Goal: Information Seeking & Learning: Check status

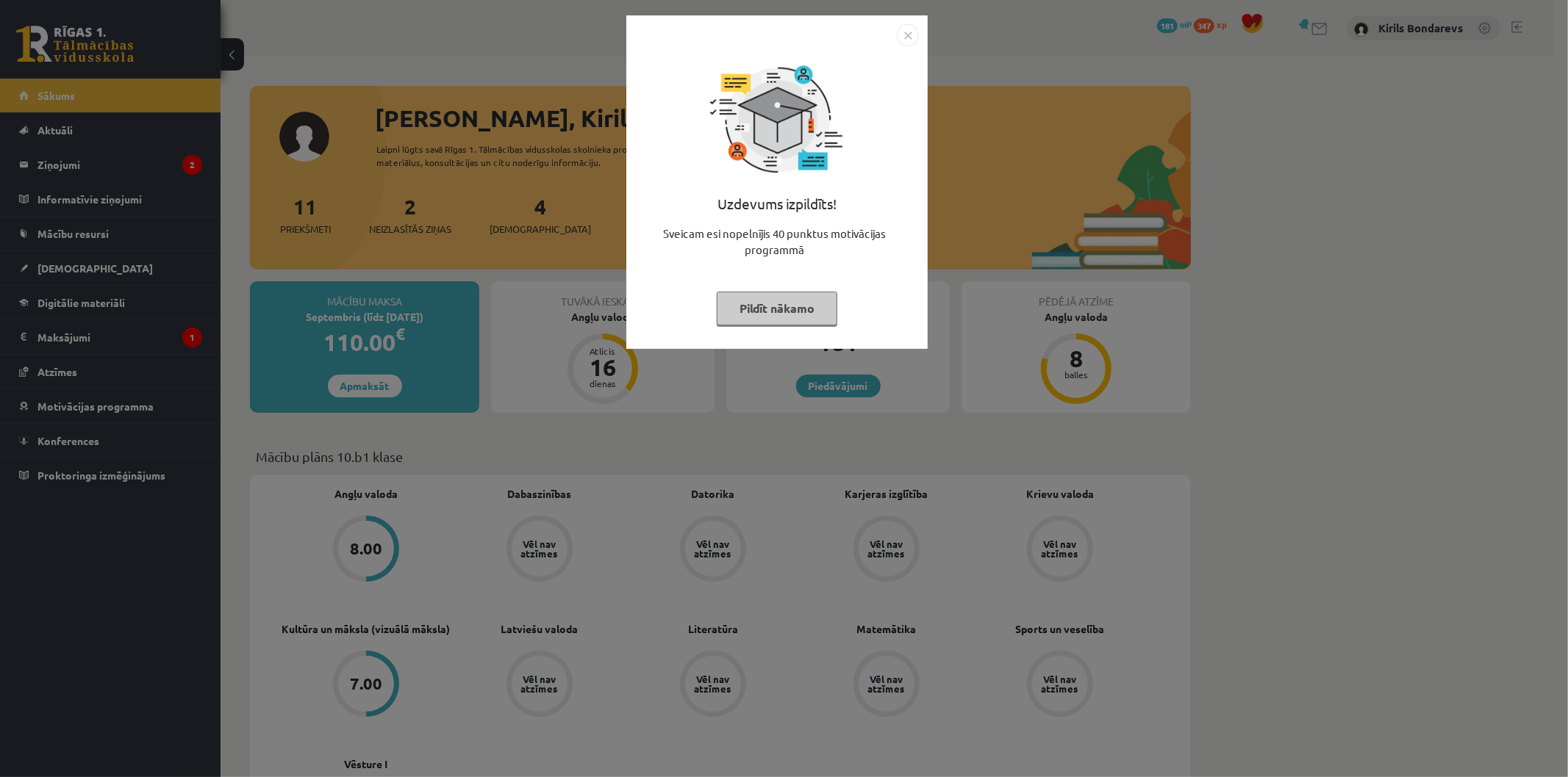
click at [807, 309] on button "Pildīt nākamo" at bounding box center [776, 309] width 121 height 34
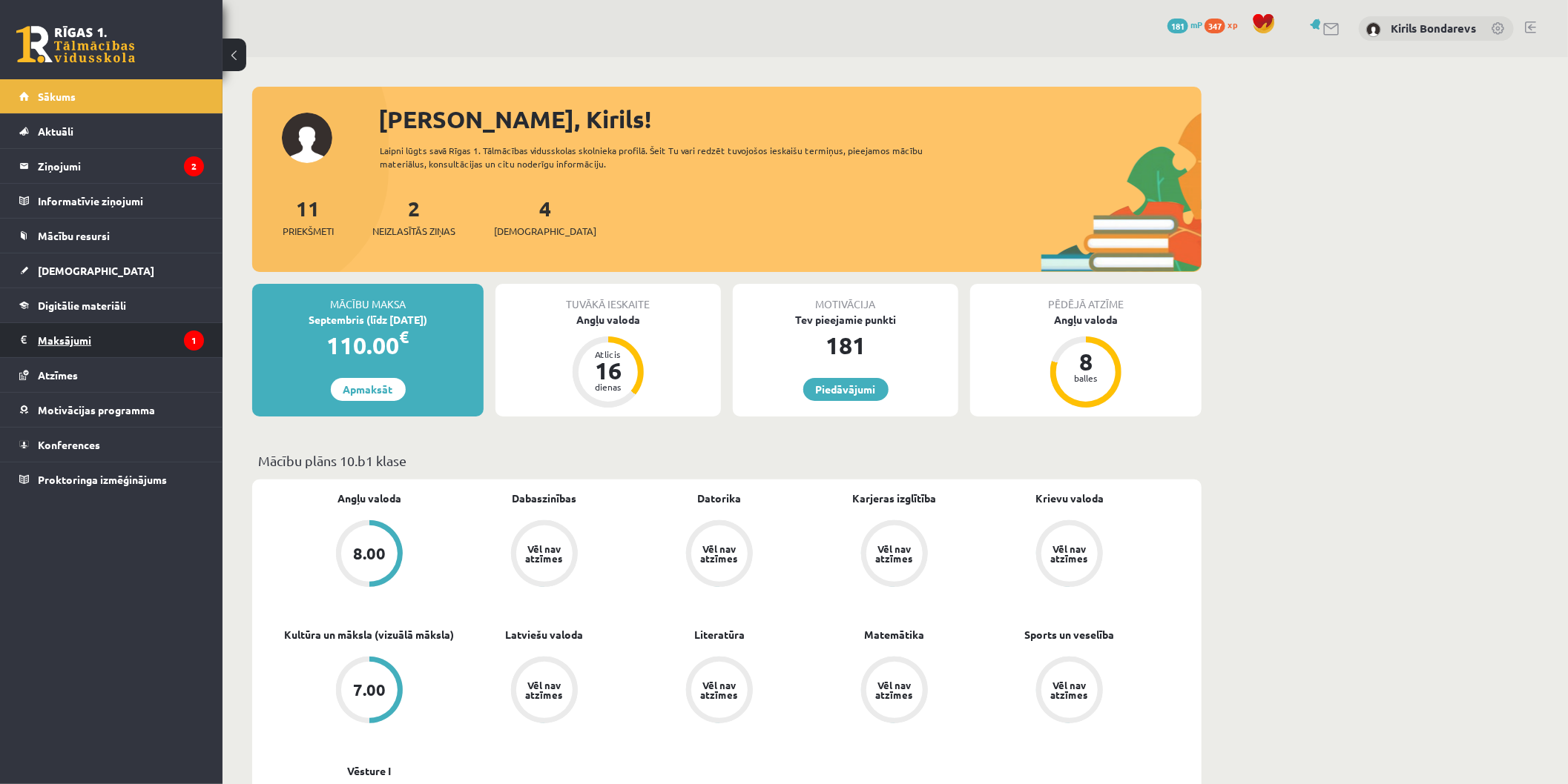
click at [95, 344] on legend "Maksājumi 1" at bounding box center [120, 340] width 166 height 35
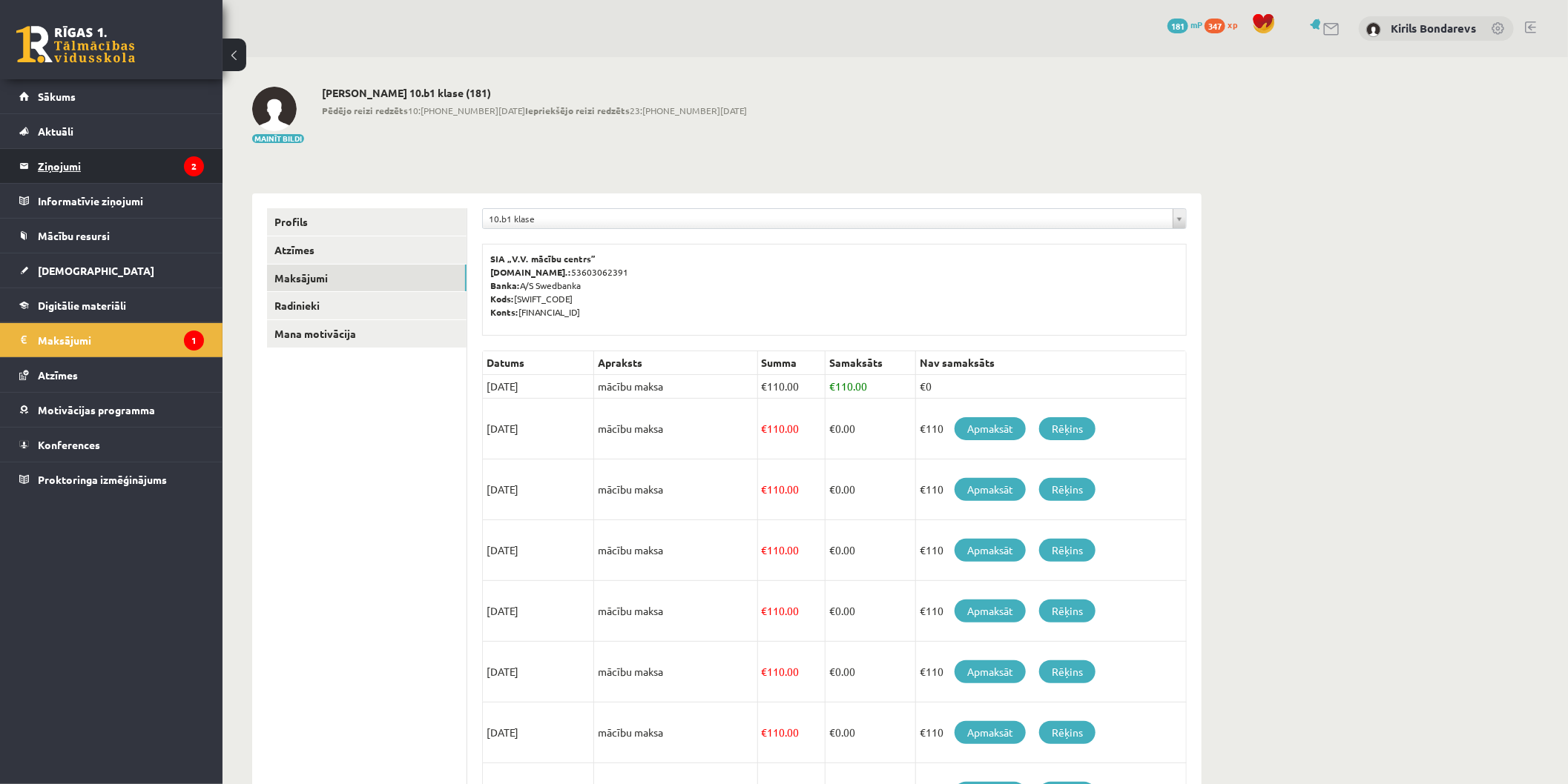
click at [101, 150] on legend "Ziņojumi 2" at bounding box center [120, 166] width 166 height 35
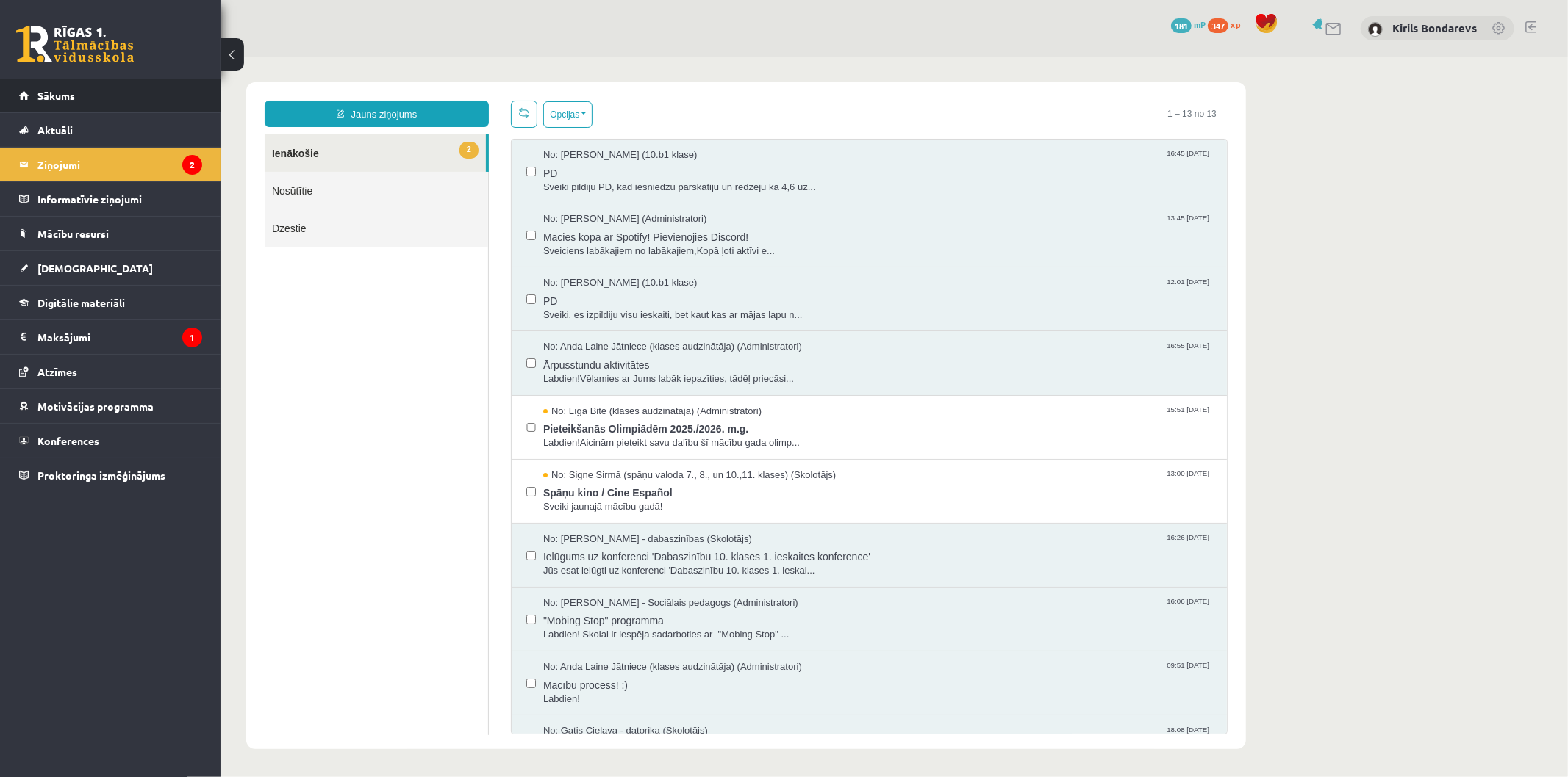
click at [53, 103] on link "Sākums" at bounding box center [110, 96] width 183 height 34
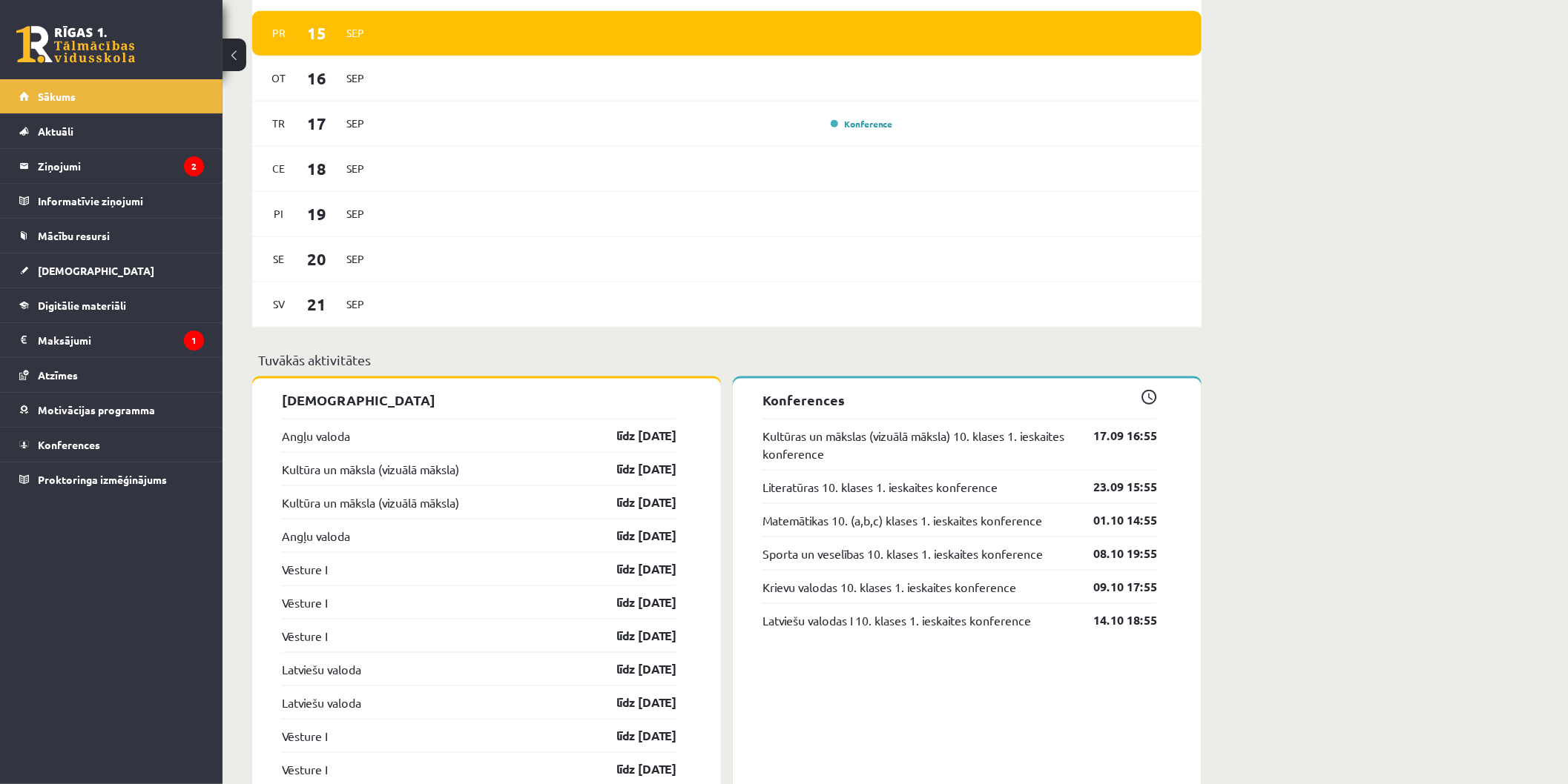
scroll to position [494, 0]
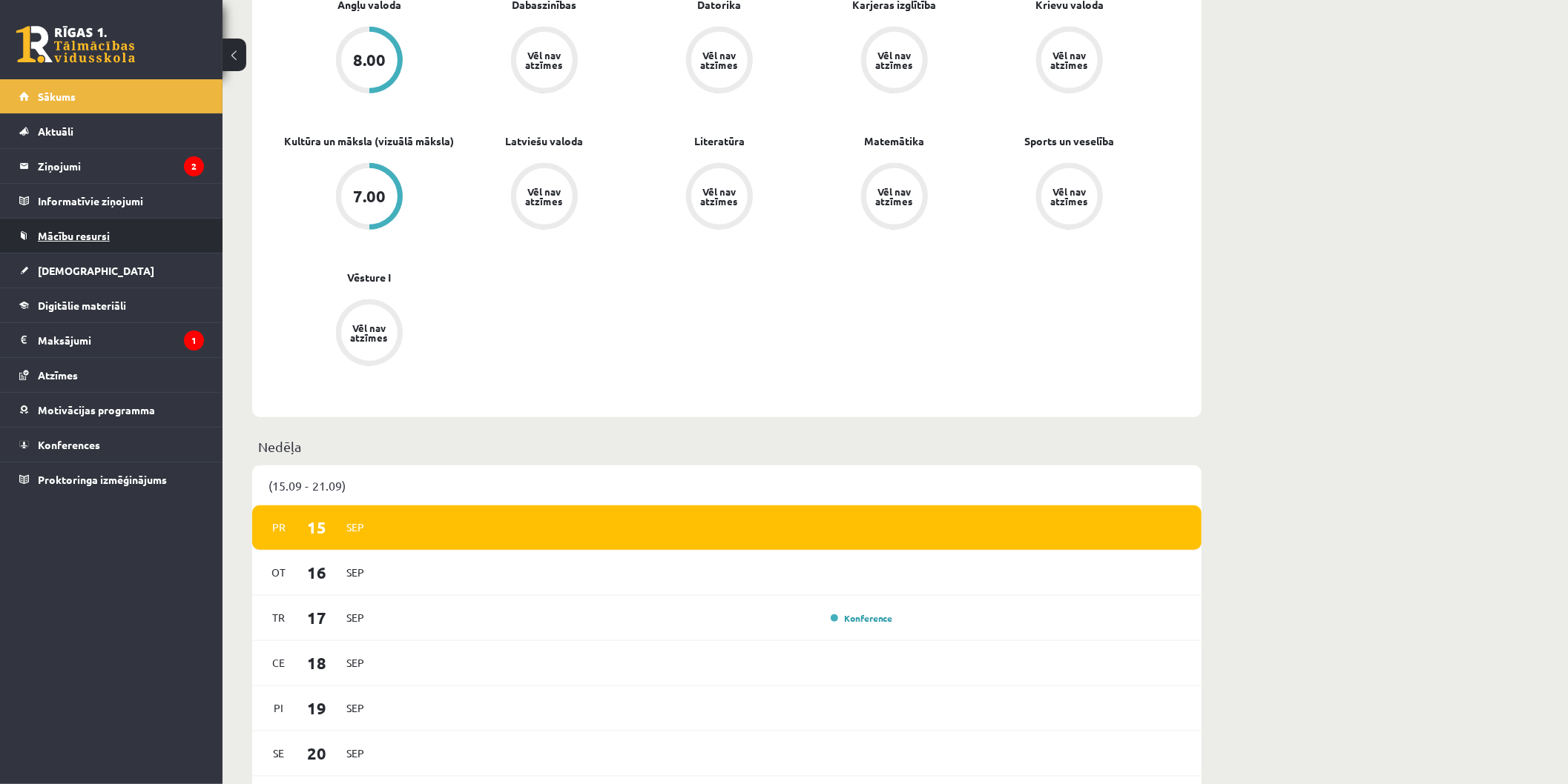
click at [82, 239] on span "Mācību resursi" at bounding box center [73, 236] width 72 height 13
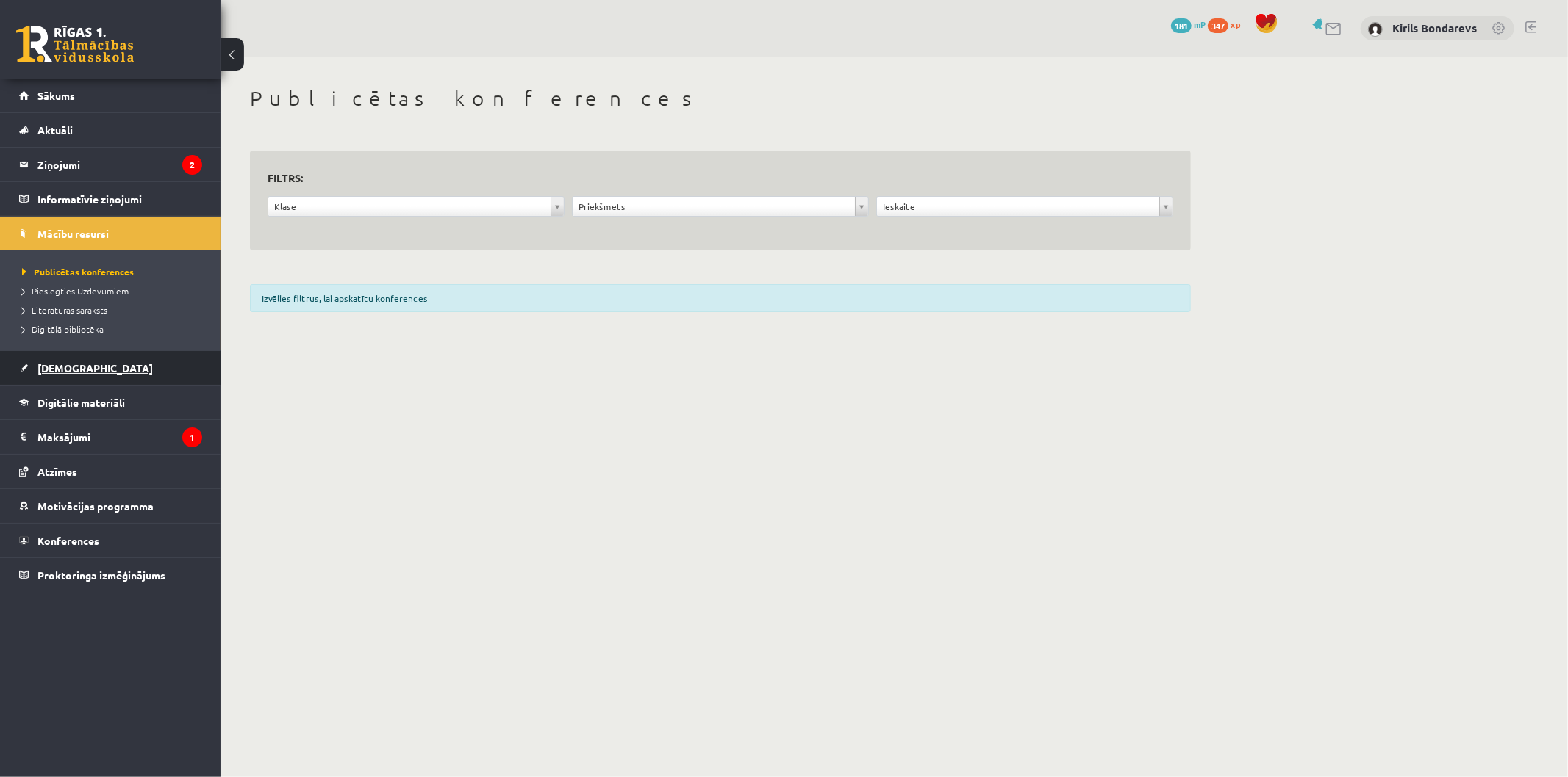
click at [81, 377] on link "[DEMOGRAPHIC_DATA]" at bounding box center [110, 369] width 183 height 34
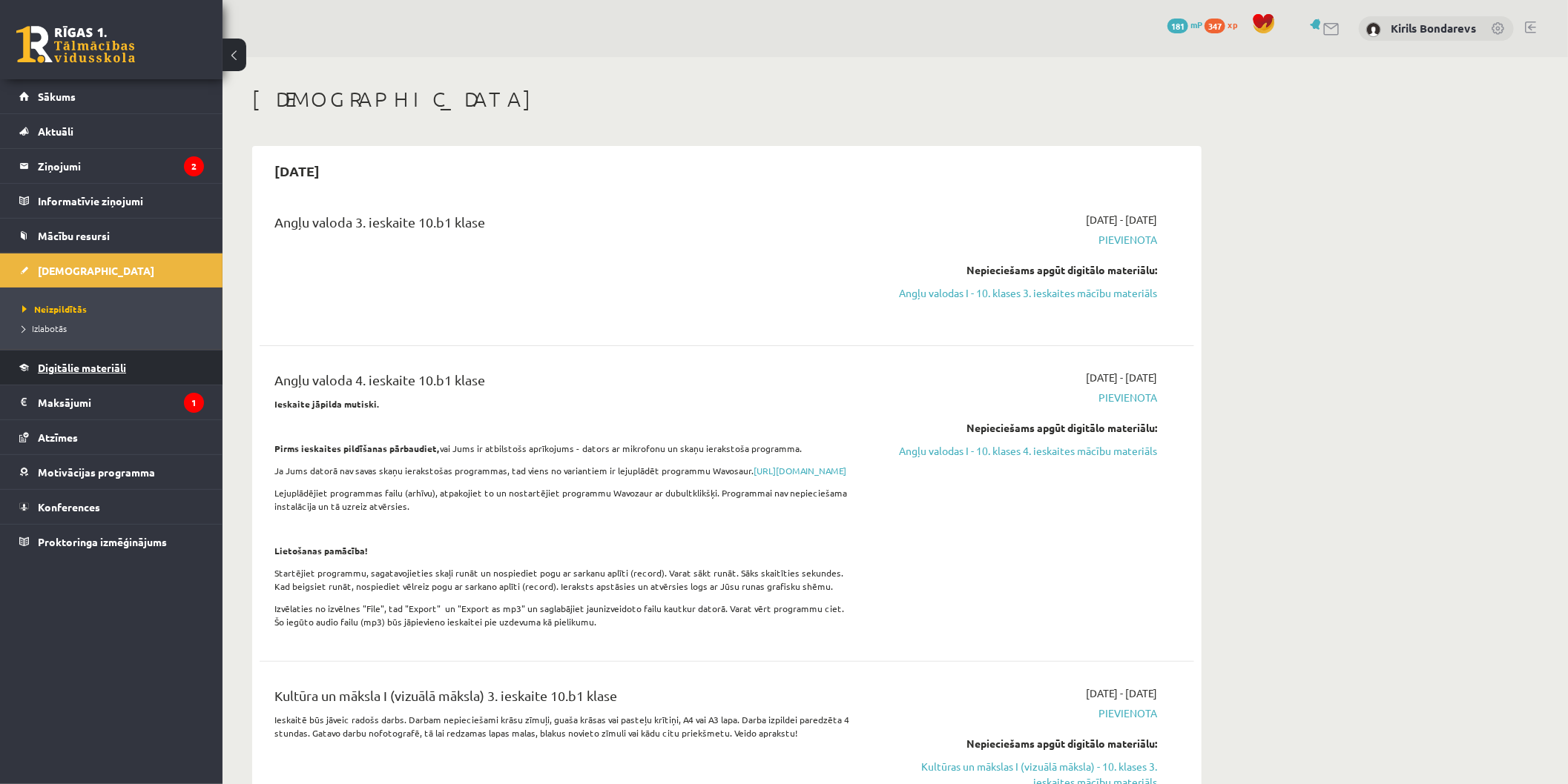
click at [83, 372] on span "Digitālie materiāli" at bounding box center [82, 368] width 88 height 13
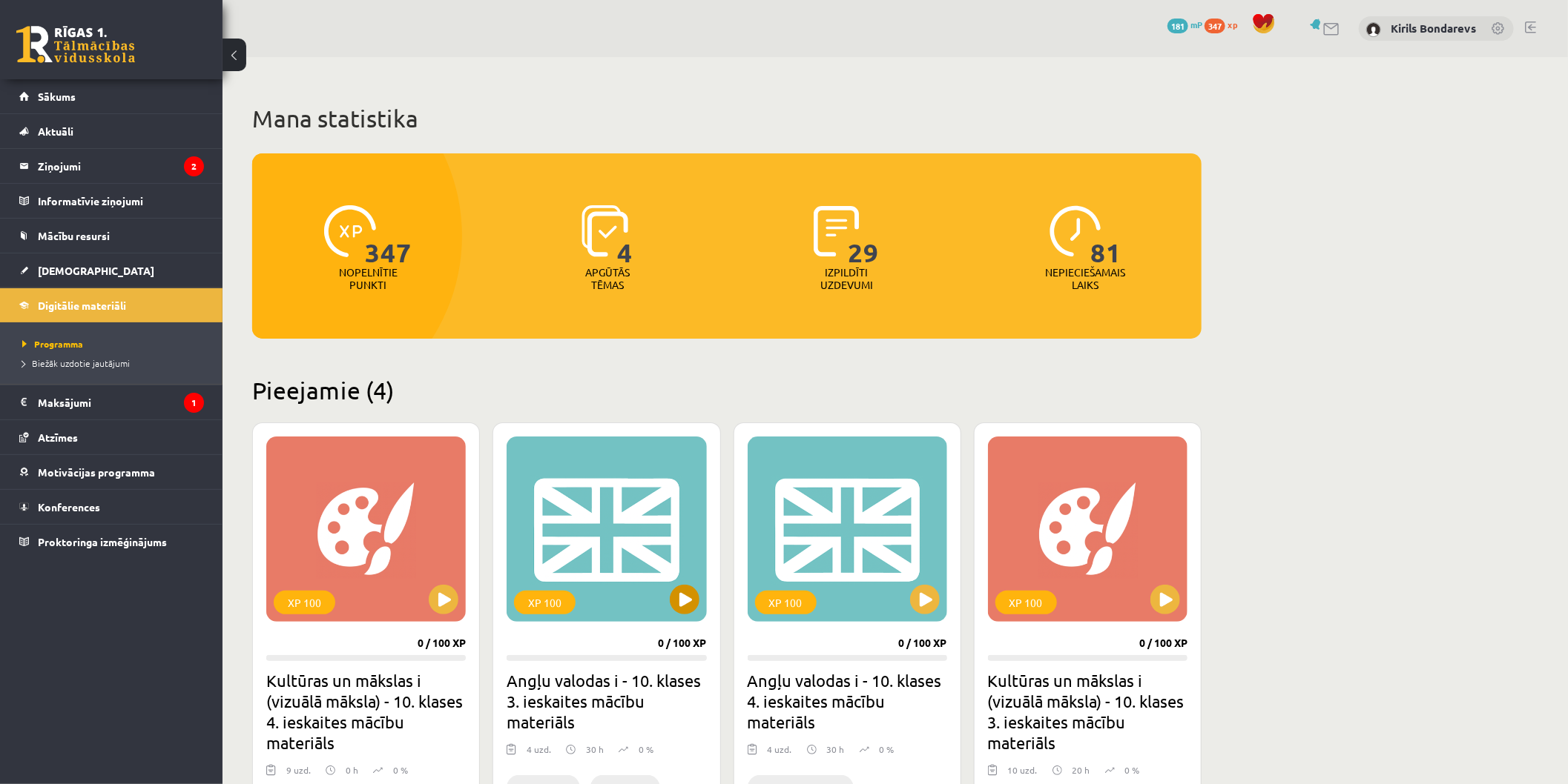
scroll to position [247, 0]
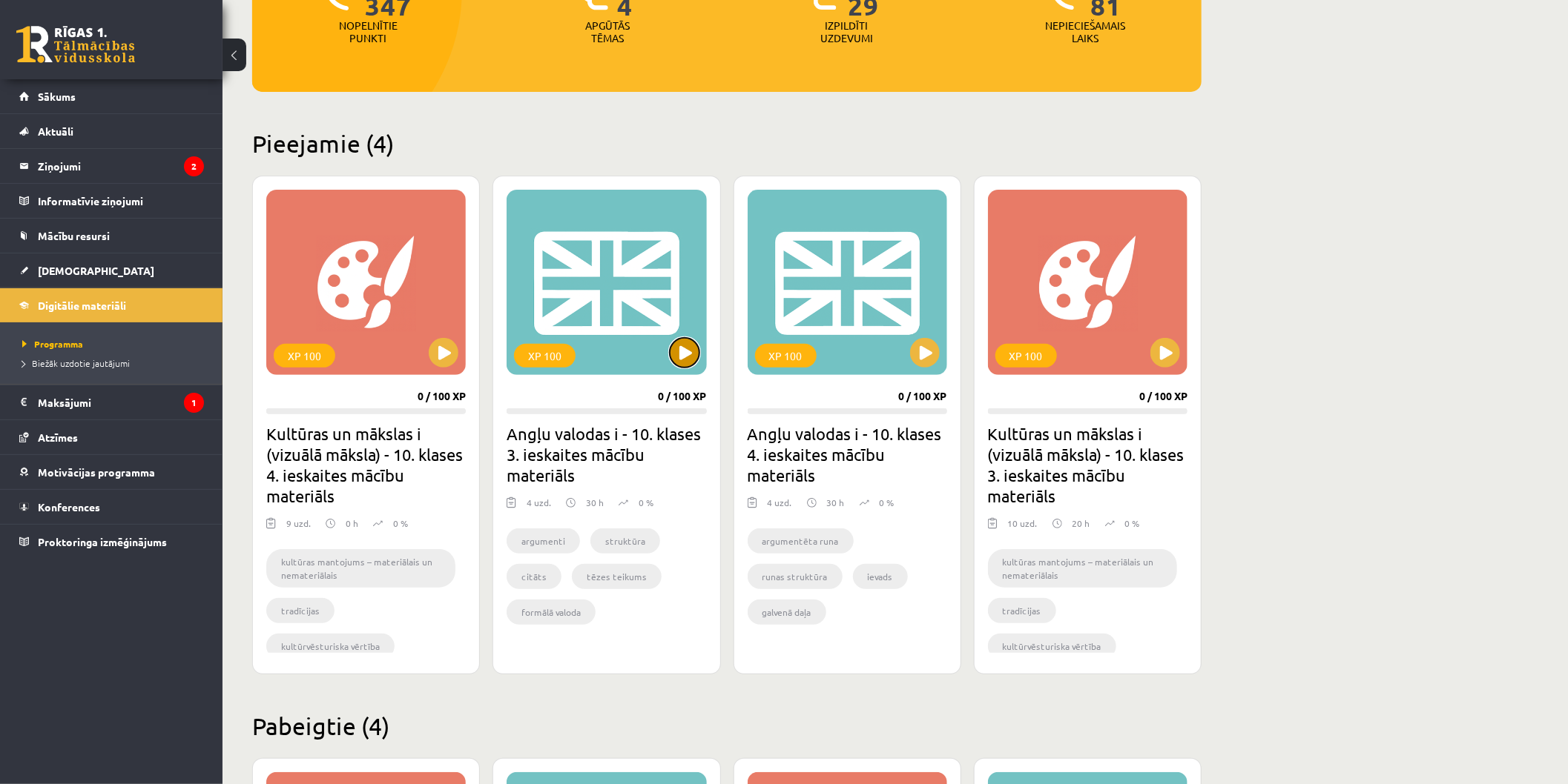
click at [687, 366] on button at bounding box center [684, 353] width 30 height 30
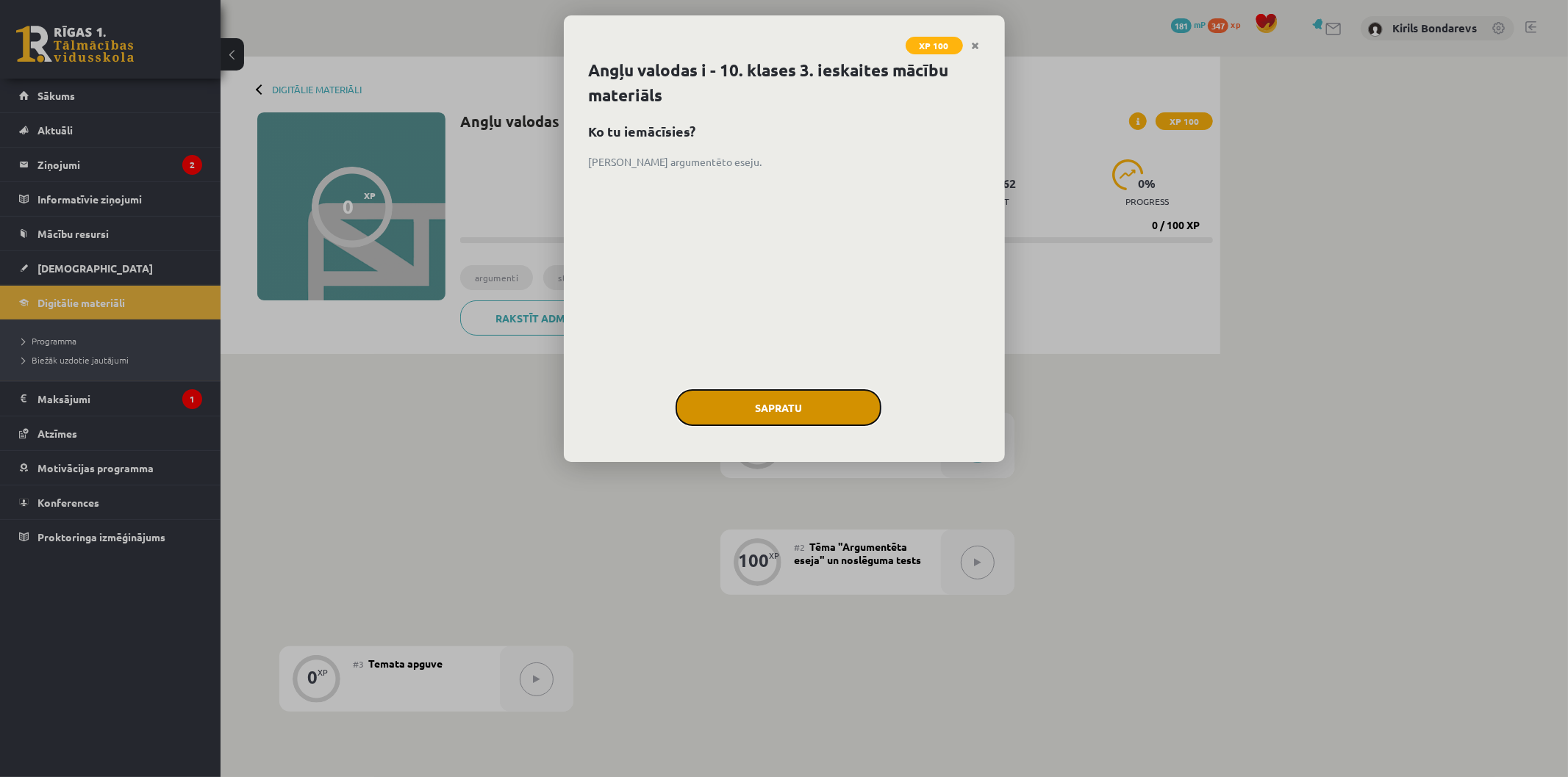
click at [743, 417] on button "Sapratu" at bounding box center [778, 407] width 206 height 37
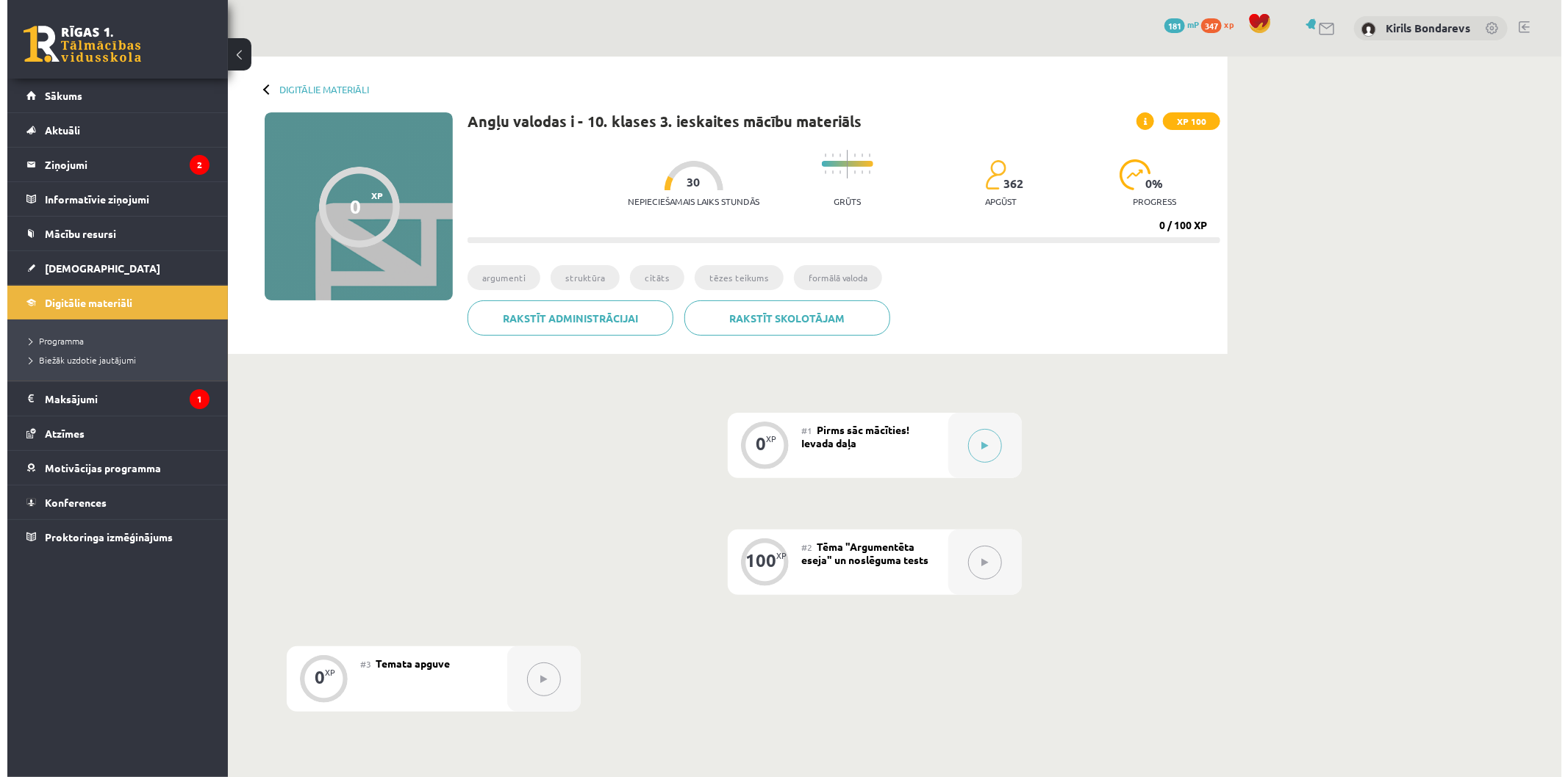
scroll to position [82, 0]
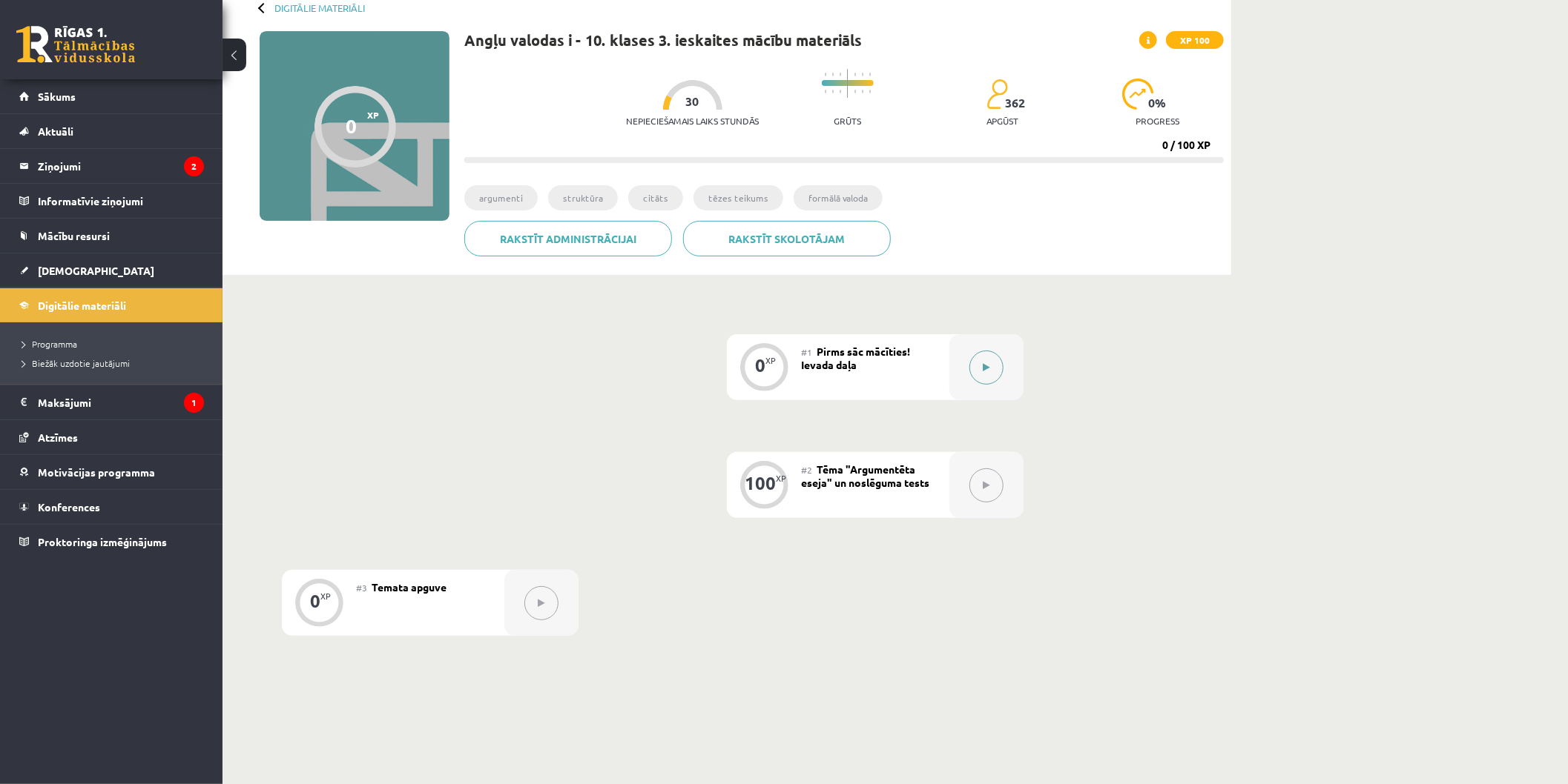
click at [985, 363] on icon at bounding box center [987, 367] width 7 height 9
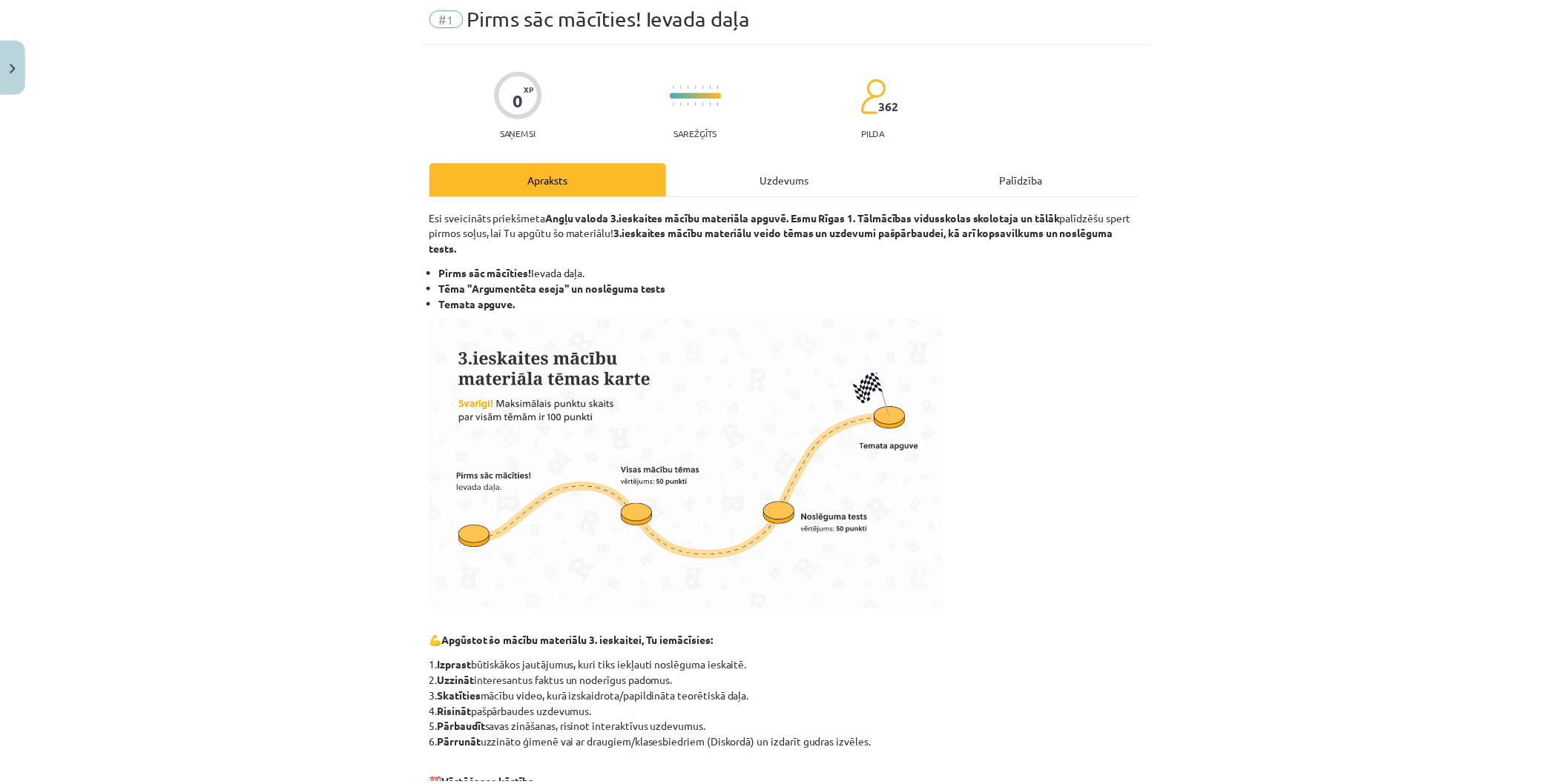
scroll to position [0, 0]
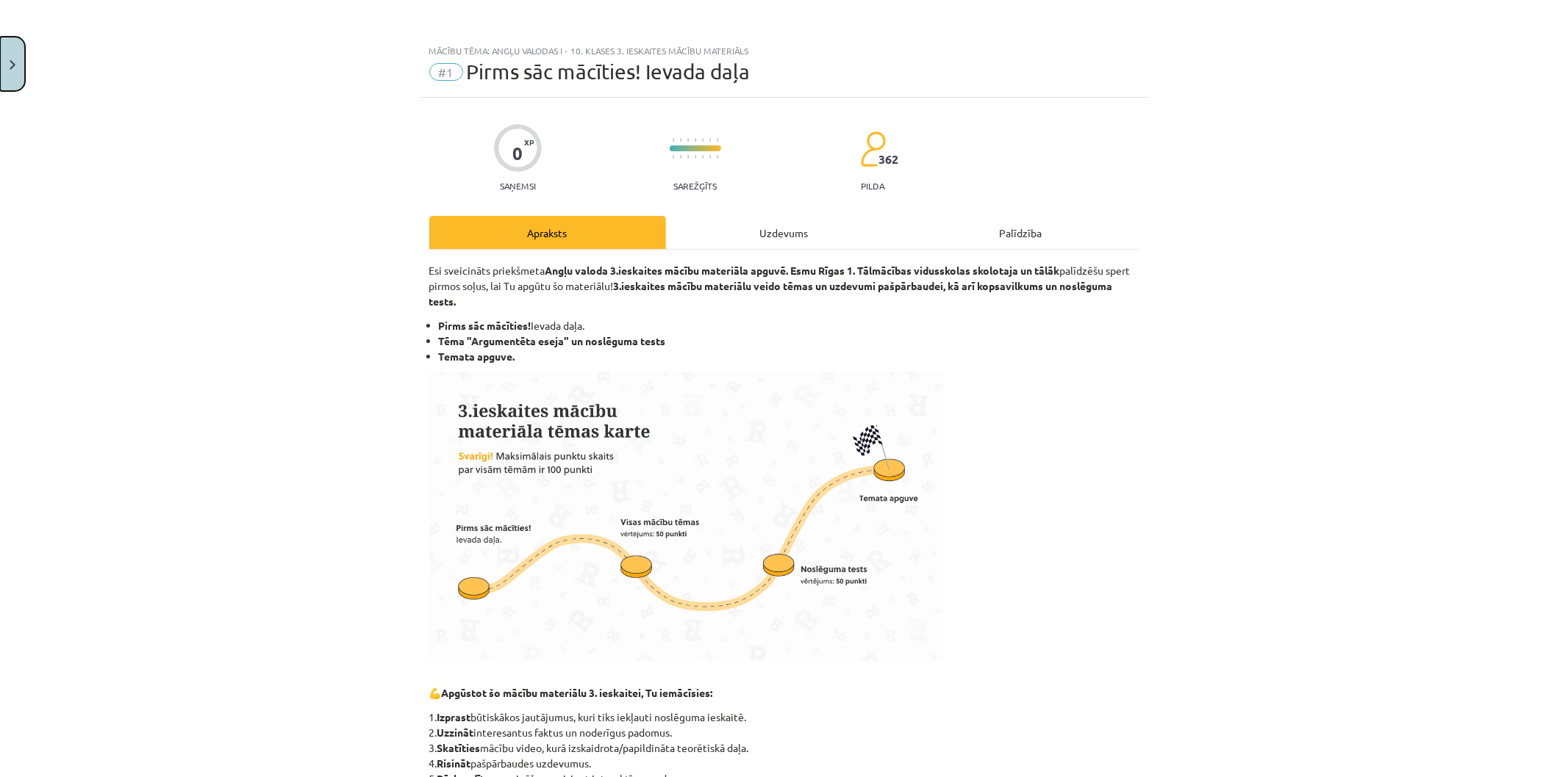
click at [20, 41] on button "Close" at bounding box center [12, 64] width 25 height 54
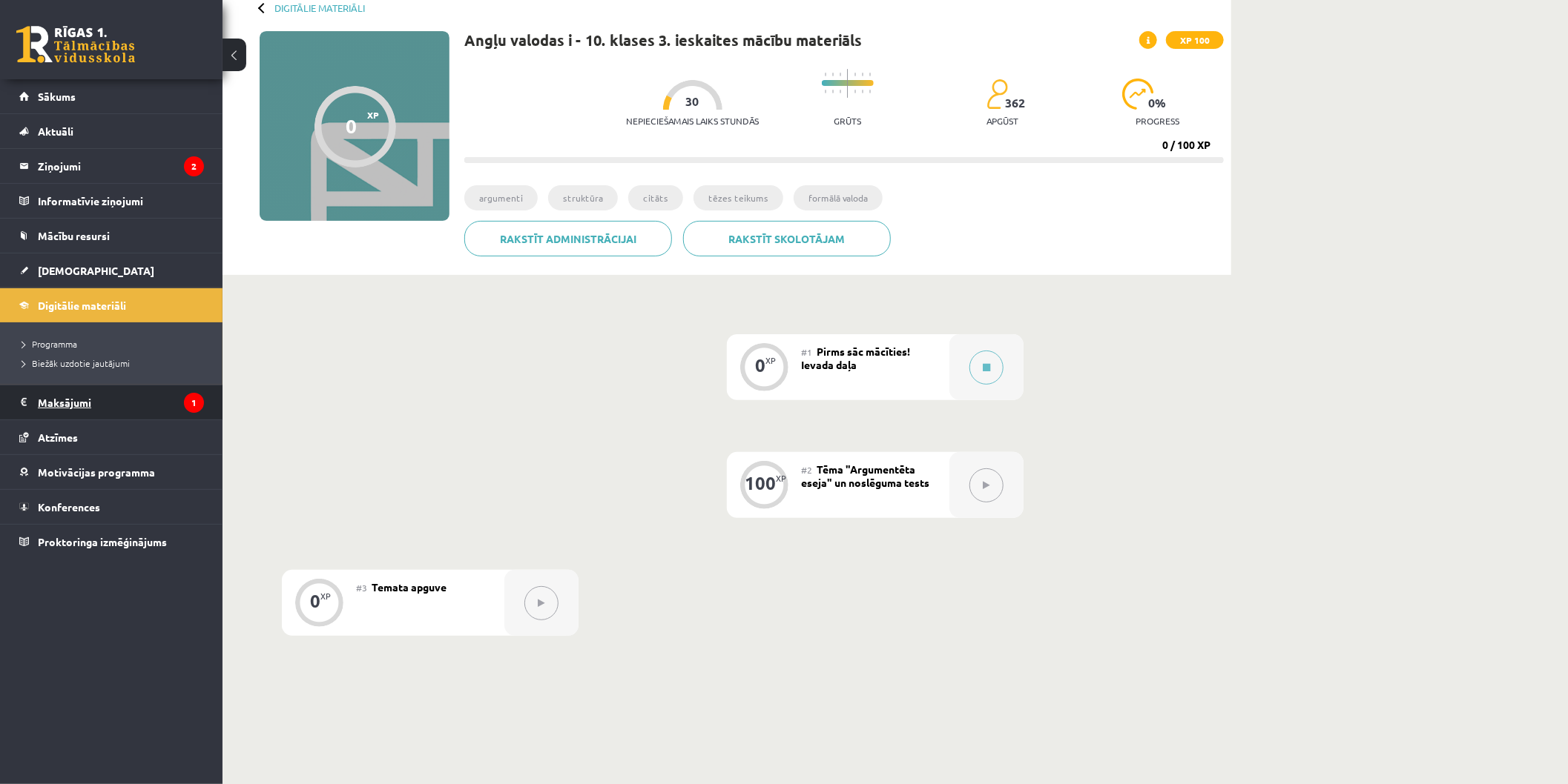
click at [106, 391] on legend "Maksājumi 1" at bounding box center [120, 403] width 166 height 35
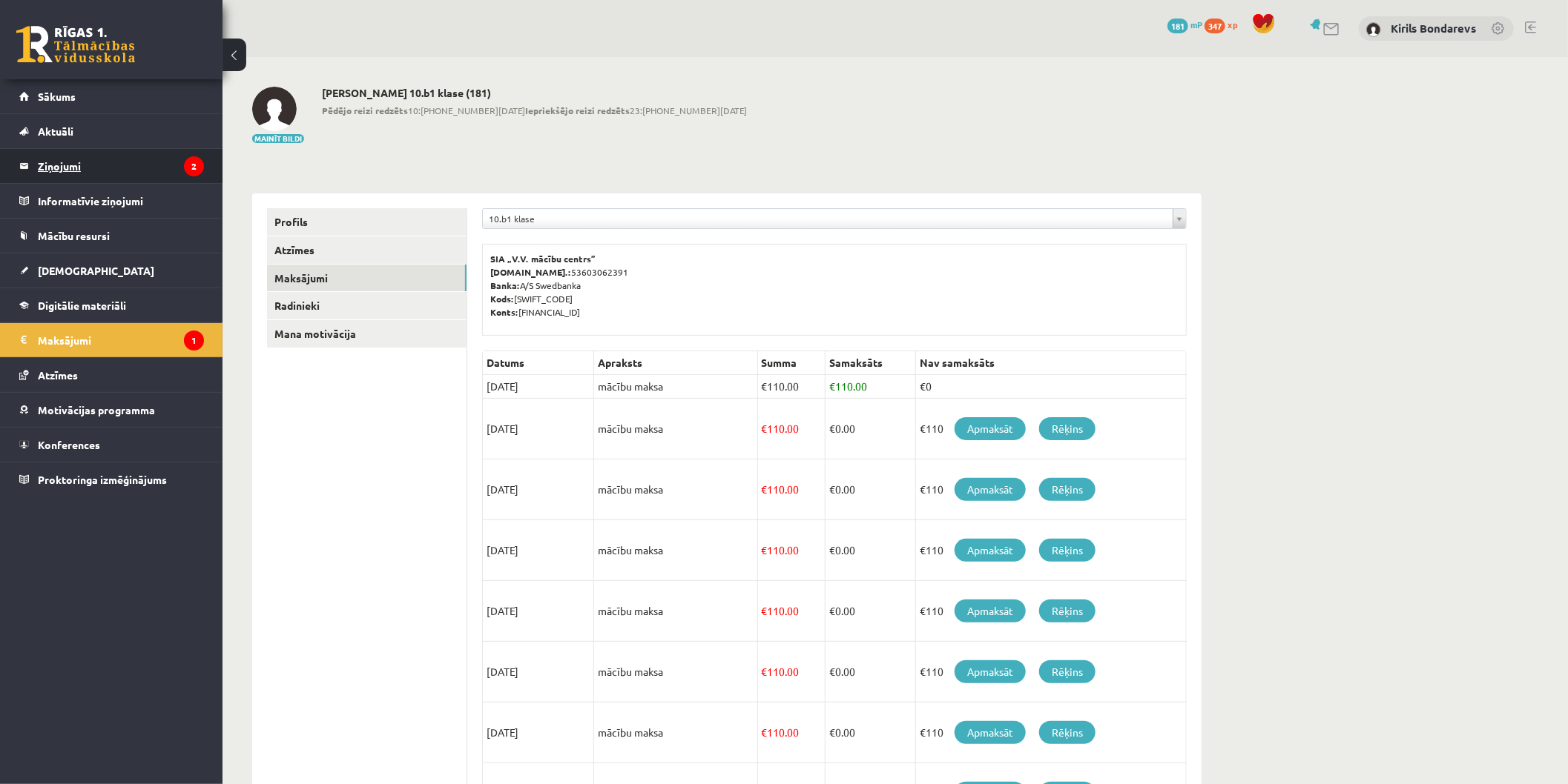
click at [161, 160] on legend "Ziņojumi 2" at bounding box center [120, 166] width 166 height 35
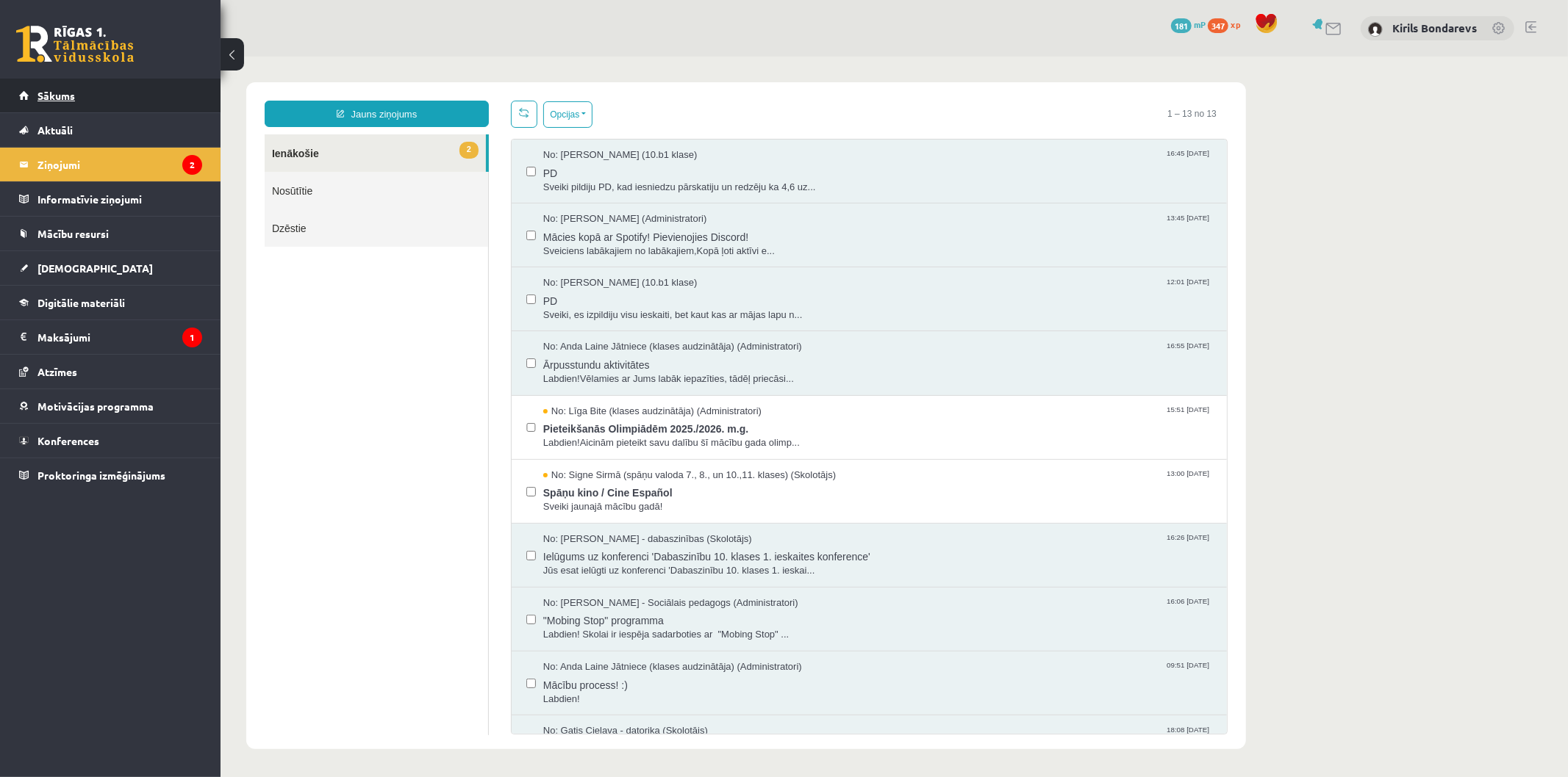
click at [30, 105] on link "Sākums" at bounding box center [110, 96] width 183 height 34
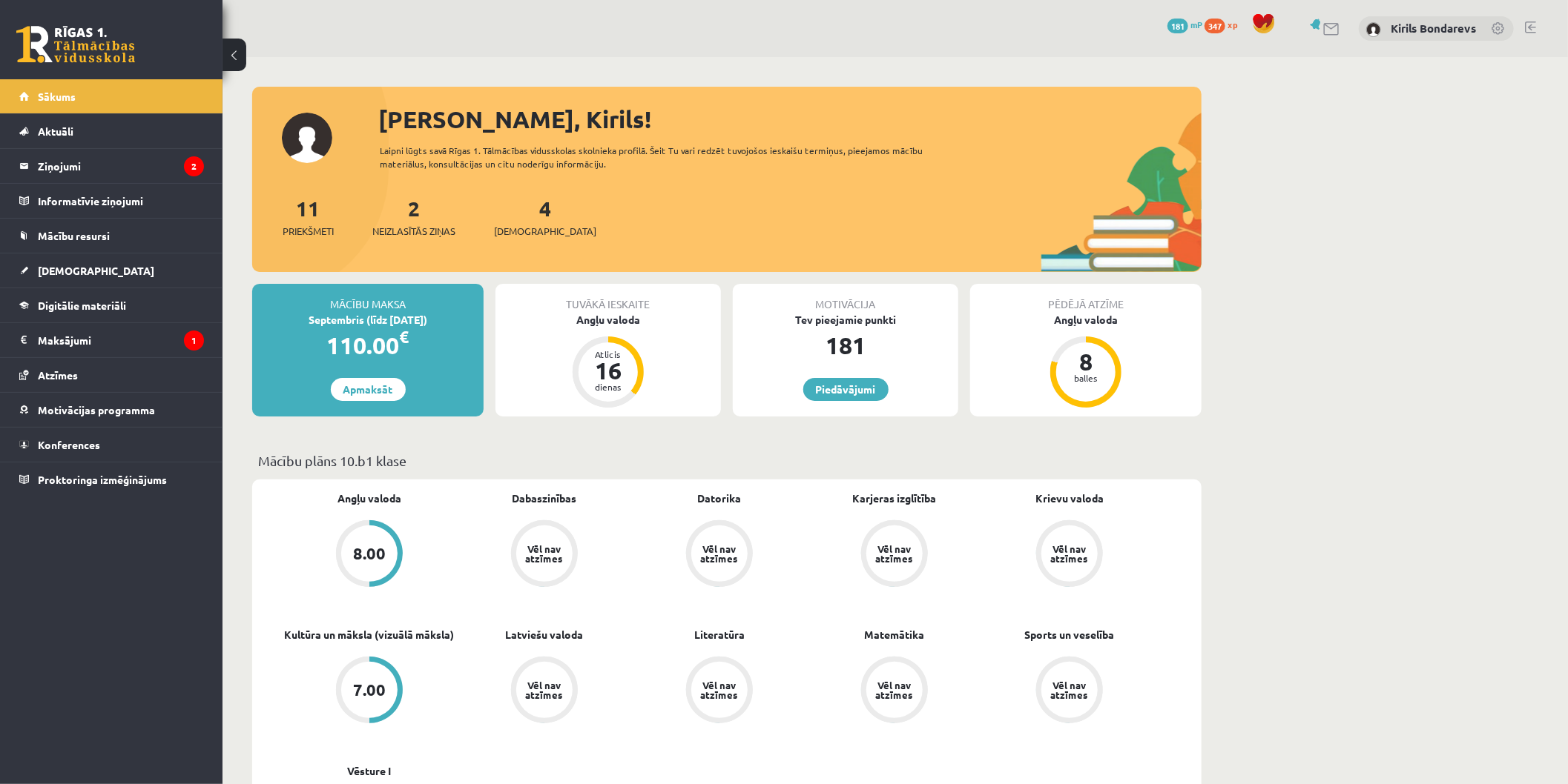
scroll to position [82, 0]
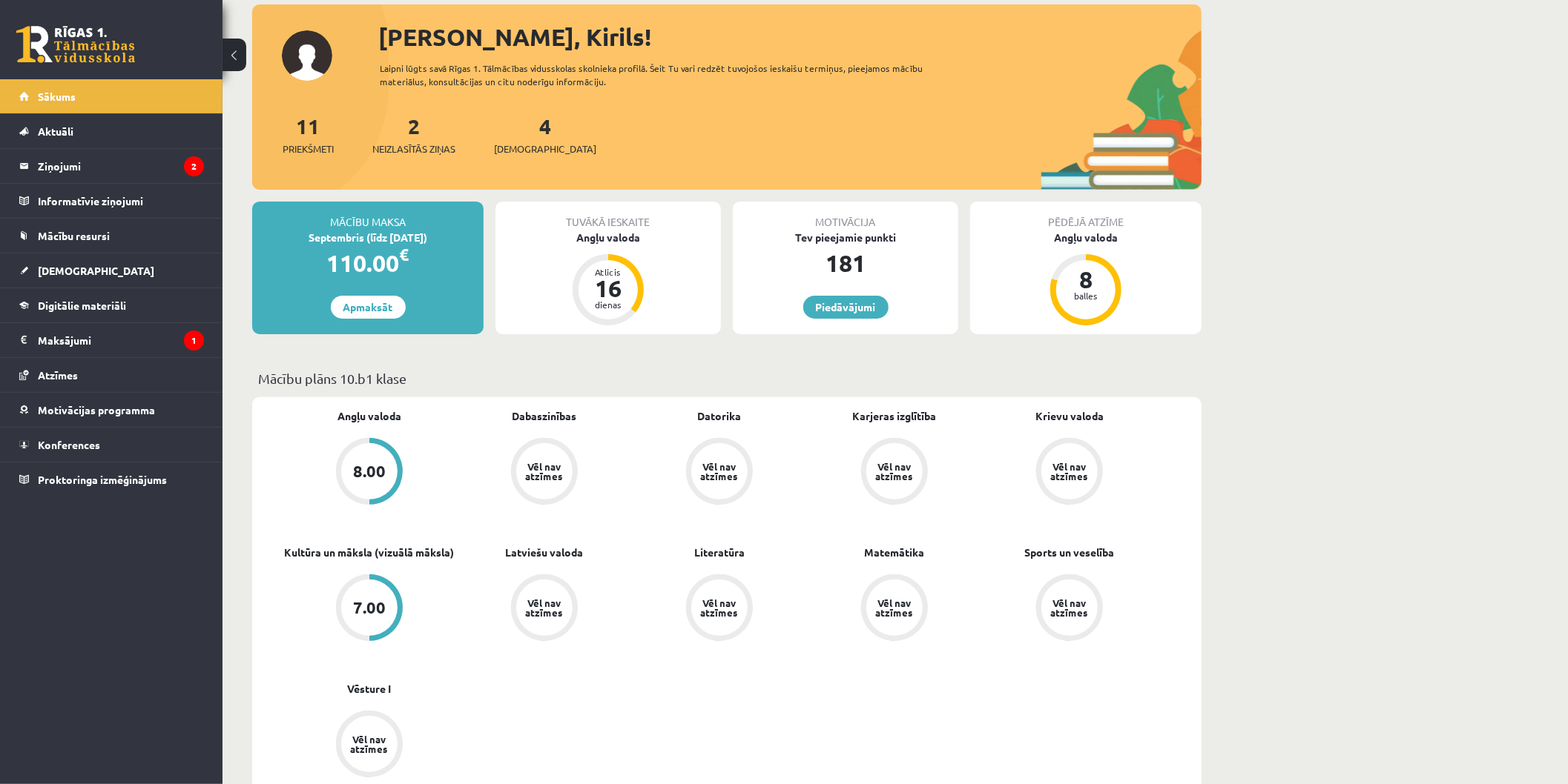
drag, startPoint x: 1459, startPoint y: 377, endPoint x: 1441, endPoint y: 380, distance: 18.2
click at [82, 282] on link "[DEMOGRAPHIC_DATA]" at bounding box center [111, 271] width 185 height 35
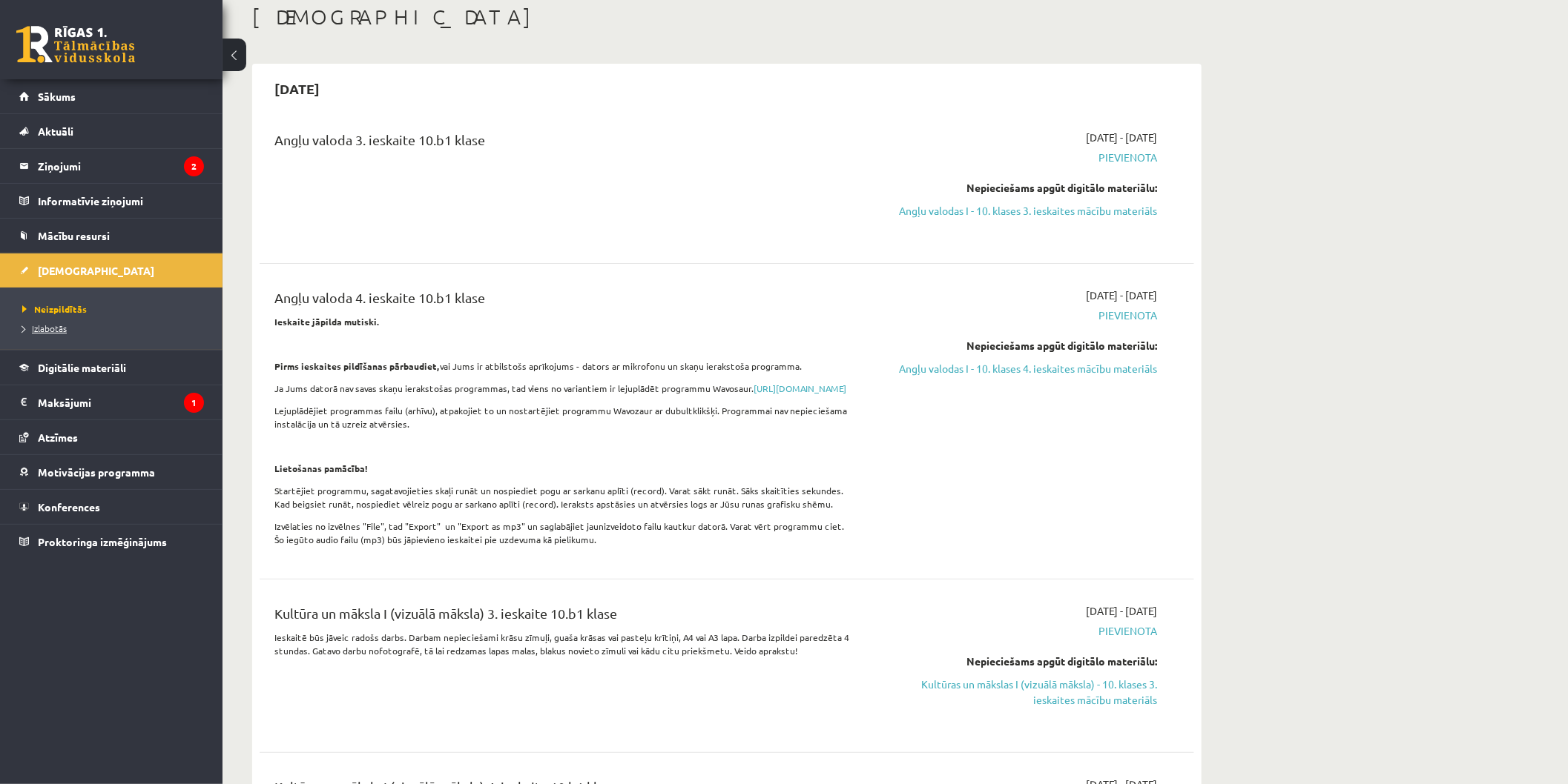
click at [101, 325] on link "Izlabotās" at bounding box center [114, 329] width 185 height 13
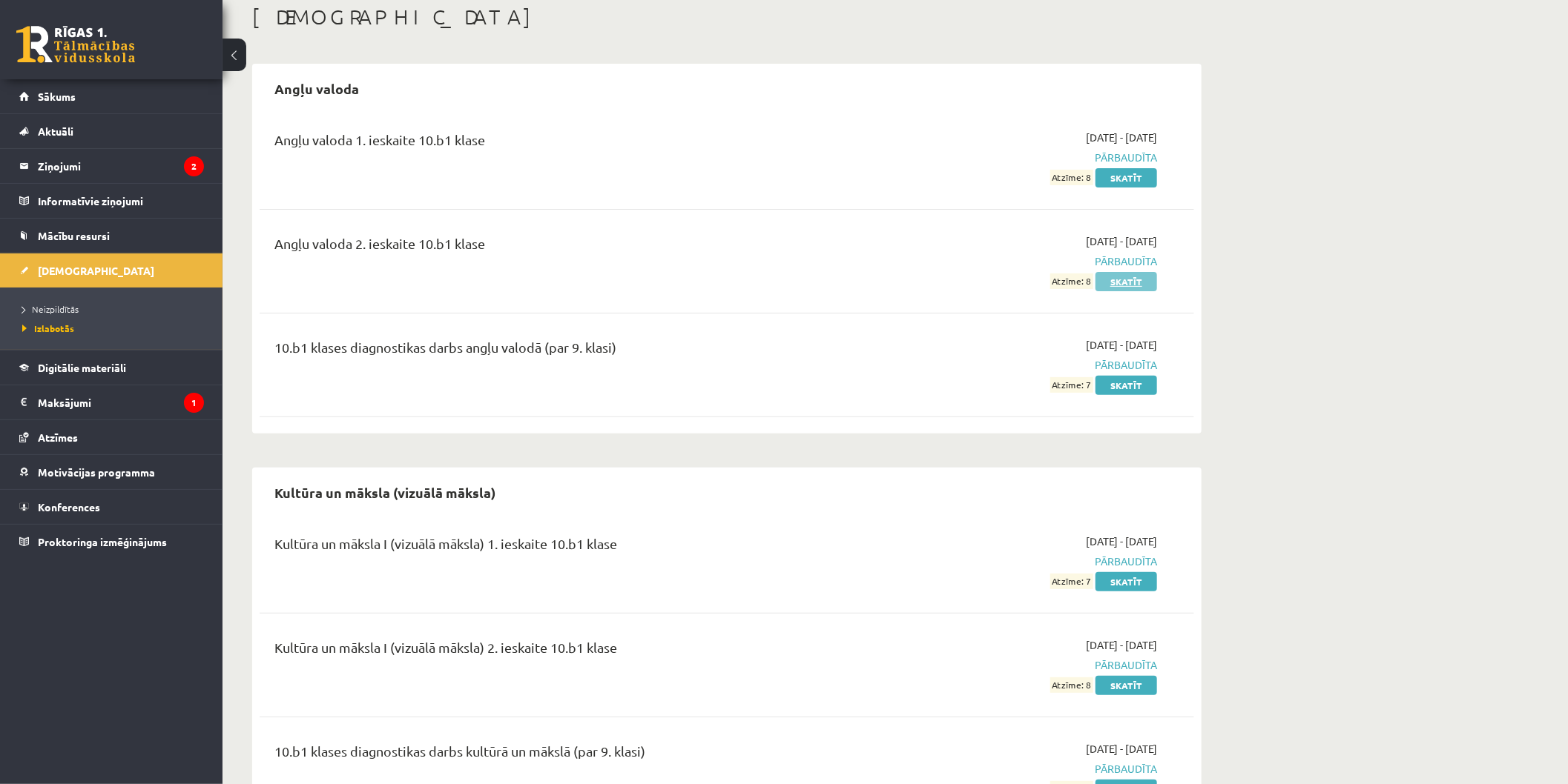
click at [1118, 287] on link "Skatīt" at bounding box center [1126, 282] width 61 height 19
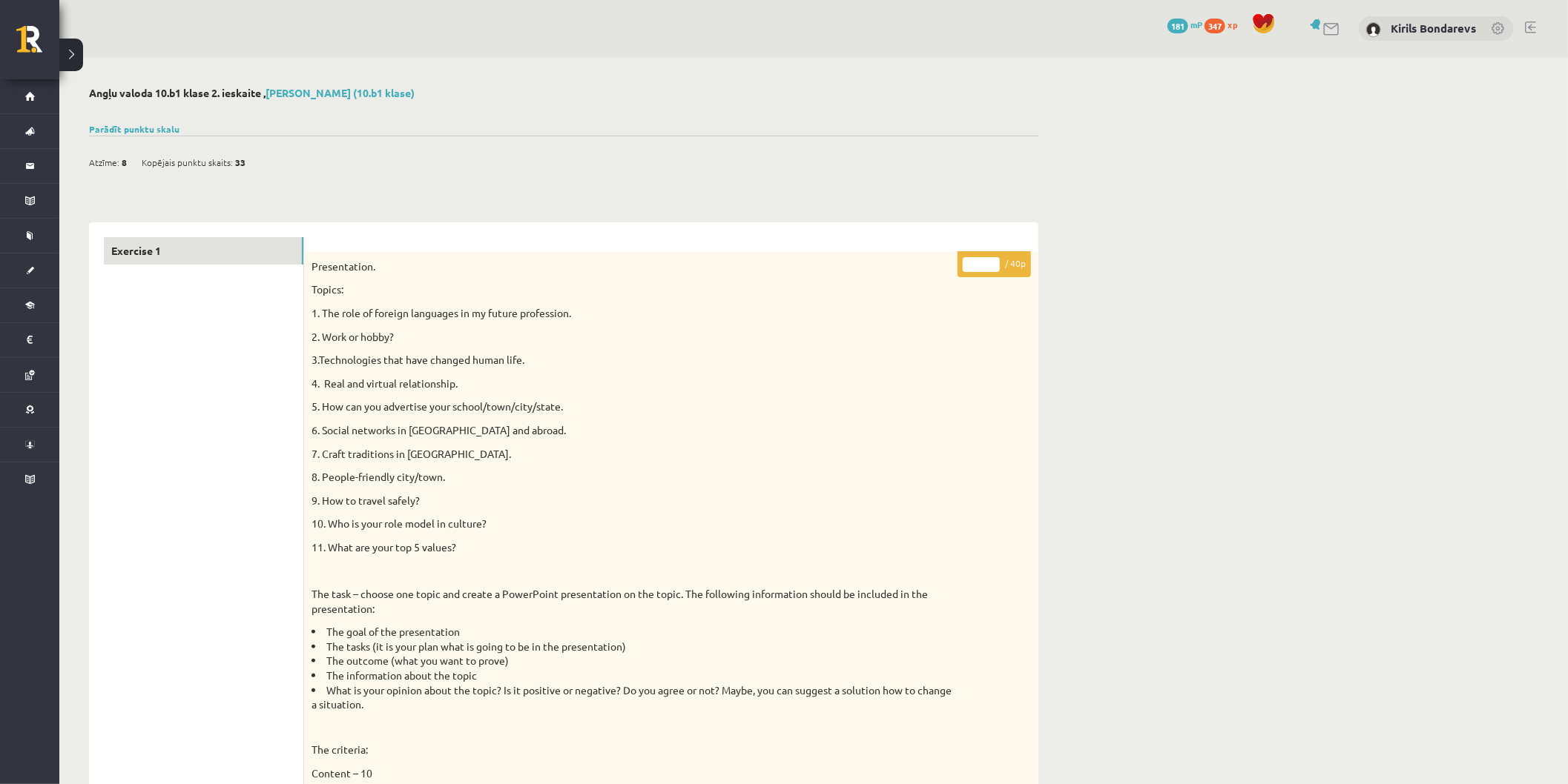
click at [125, 137] on div "Atzīme: 8 Kopējais punktu skaits: 33" at bounding box center [564, 154] width 949 height 37
click at [115, 130] on link "Parādīt punktu skalu" at bounding box center [134, 128] width 90 height 12
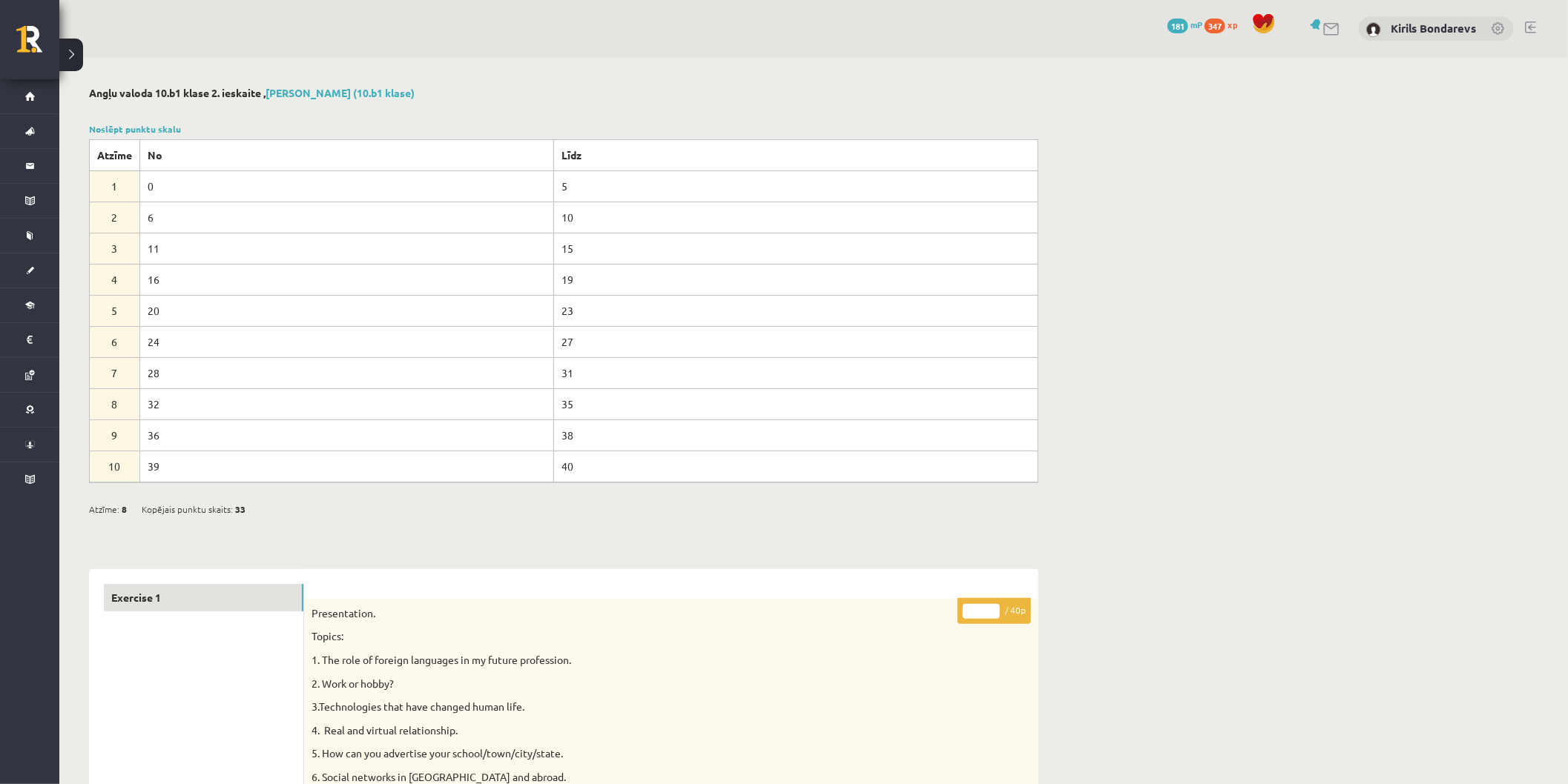
click at [129, 133] on link "Noslēpt punktu skalu" at bounding box center [135, 128] width 92 height 12
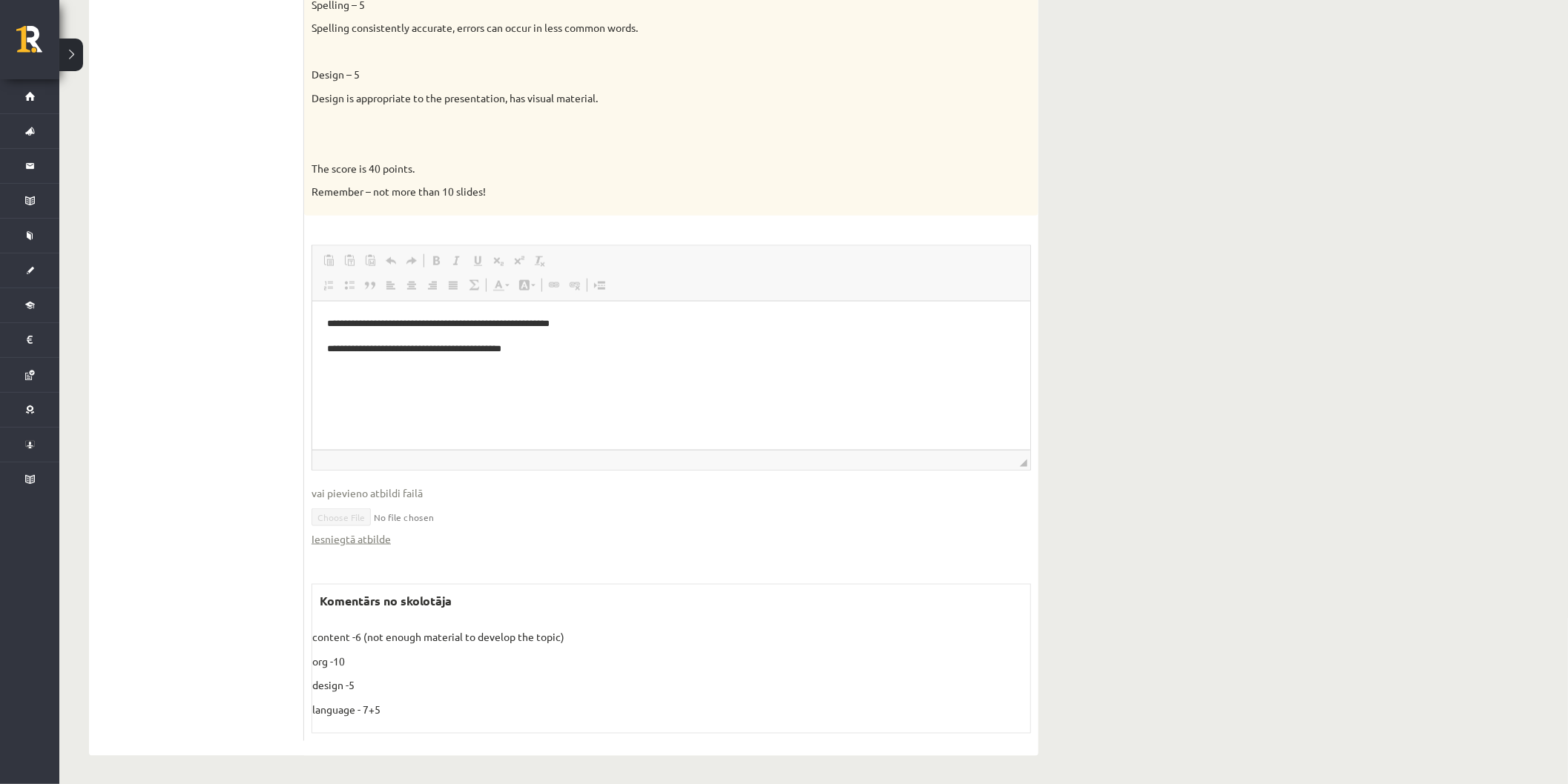
scroll to position [748, 0]
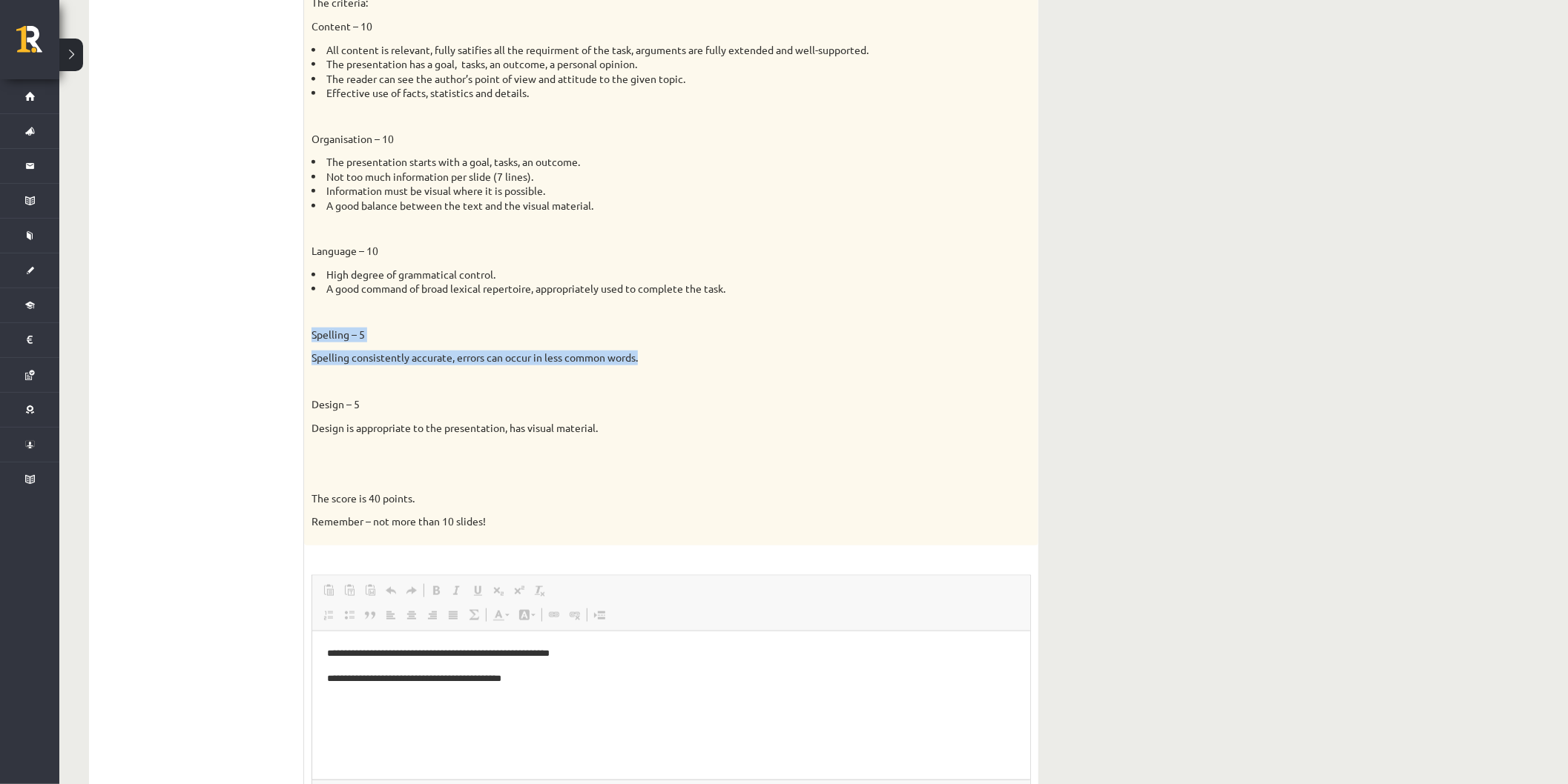
drag, startPoint x: 576, startPoint y: 361, endPoint x: 305, endPoint y: 339, distance: 271.9
click at [305, 339] on div "Presentation. Topics: 1. The role of foreign languages in my future profession.…" at bounding box center [671, 25] width 735 height 1041
copy div "Spelling – 5 Spelling consistently accurate, errors can occur in less common wo…"
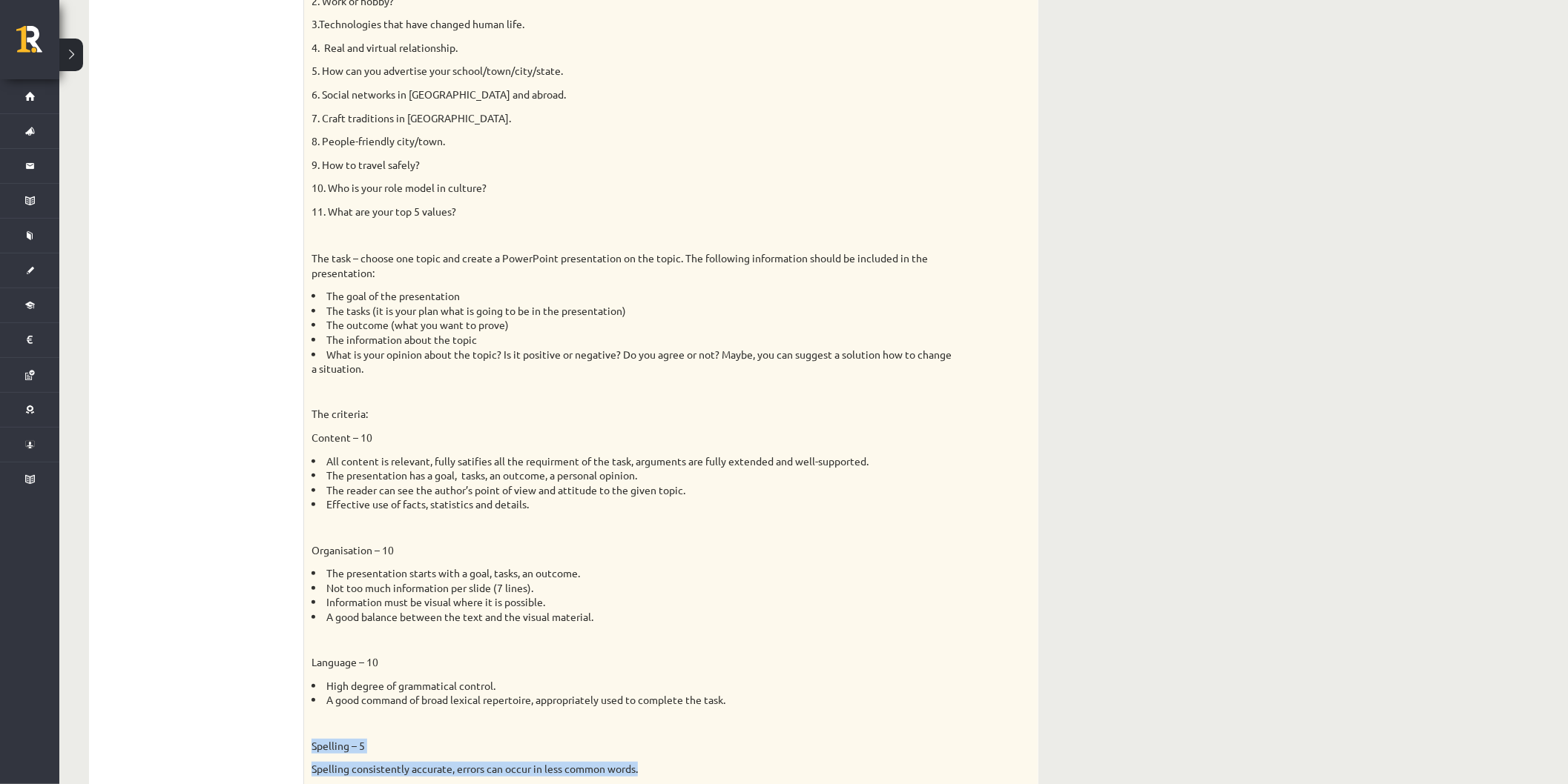
scroll to position [0, 0]
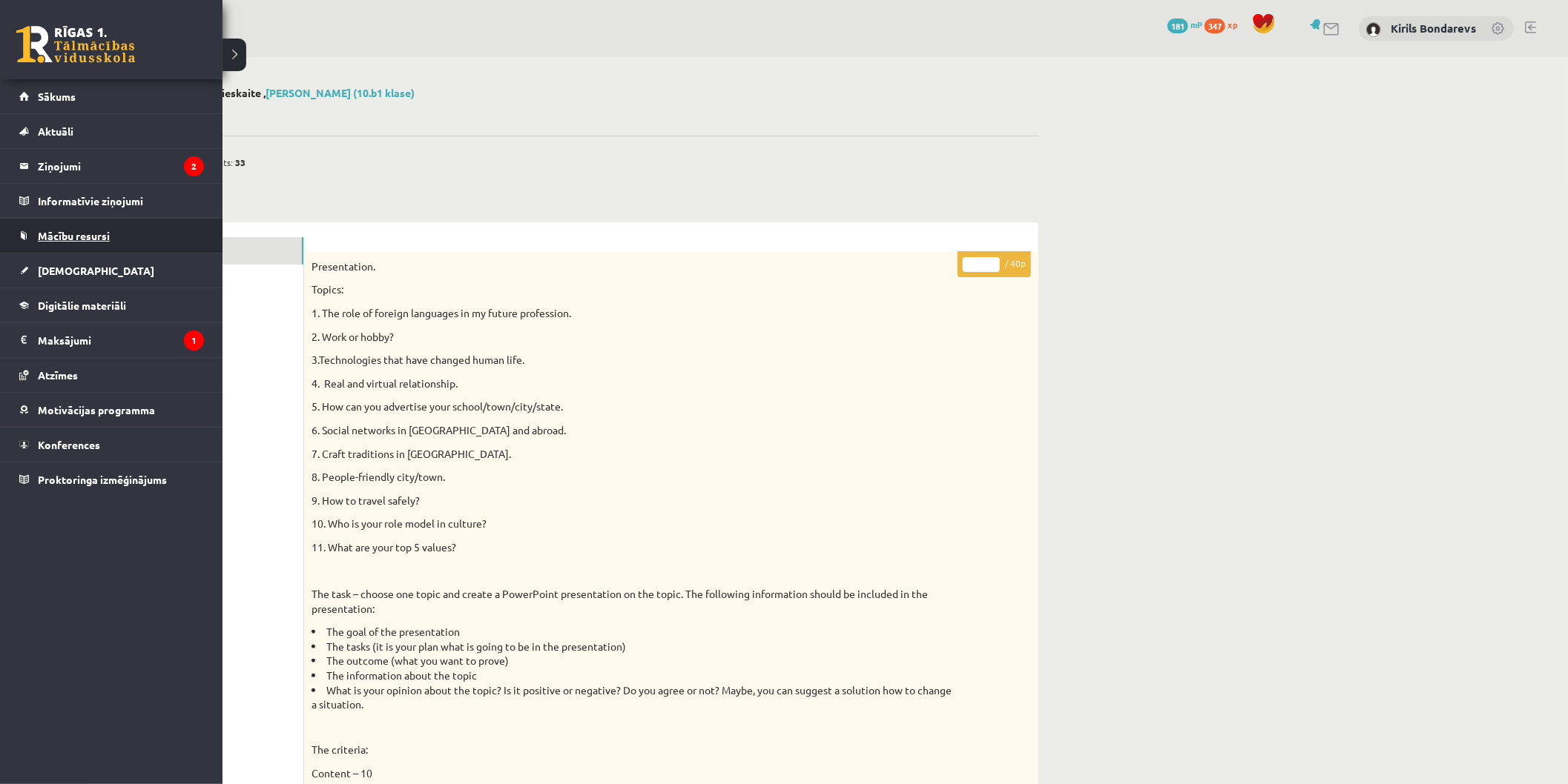
click at [71, 240] on span "Mācību resursi" at bounding box center [73, 236] width 72 height 13
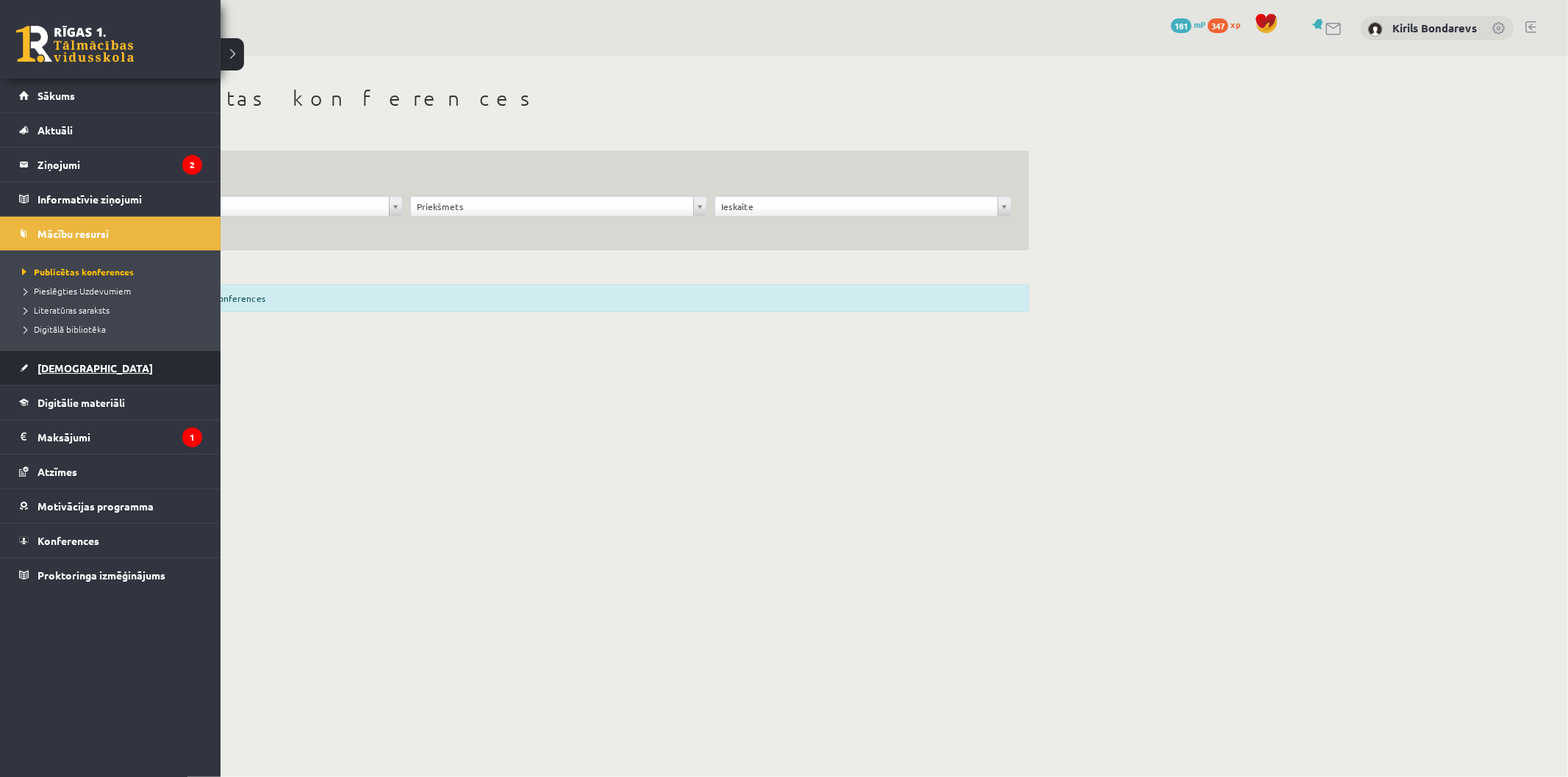
click at [48, 376] on link "[DEMOGRAPHIC_DATA]" at bounding box center [110, 369] width 183 height 34
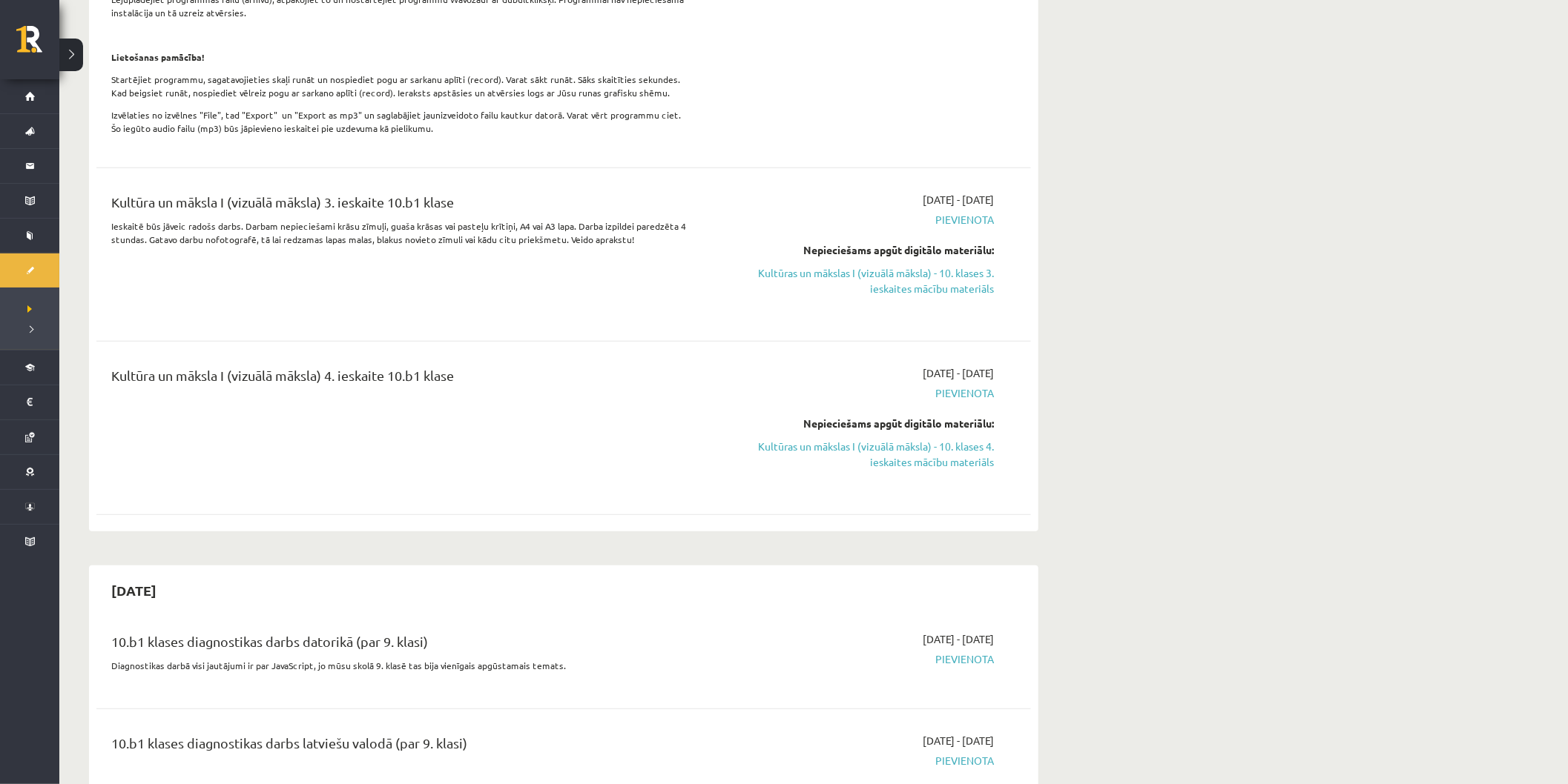
scroll to position [165, 0]
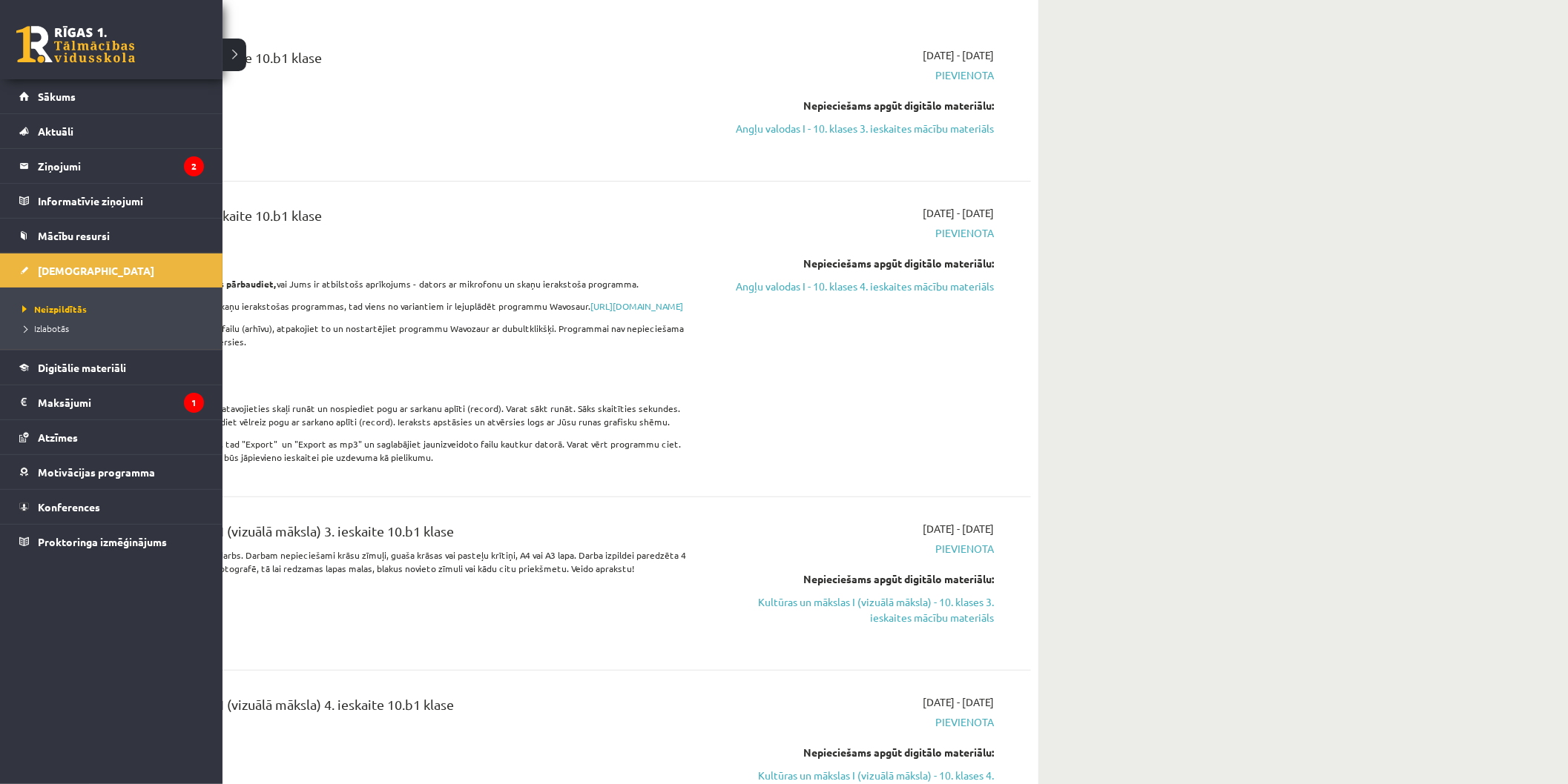
click at [77, 343] on ul "Neizpildītās Izlabotās" at bounding box center [111, 318] width 222 height 62
click at [77, 363] on span "Digitālie materiāli" at bounding box center [82, 368] width 88 height 13
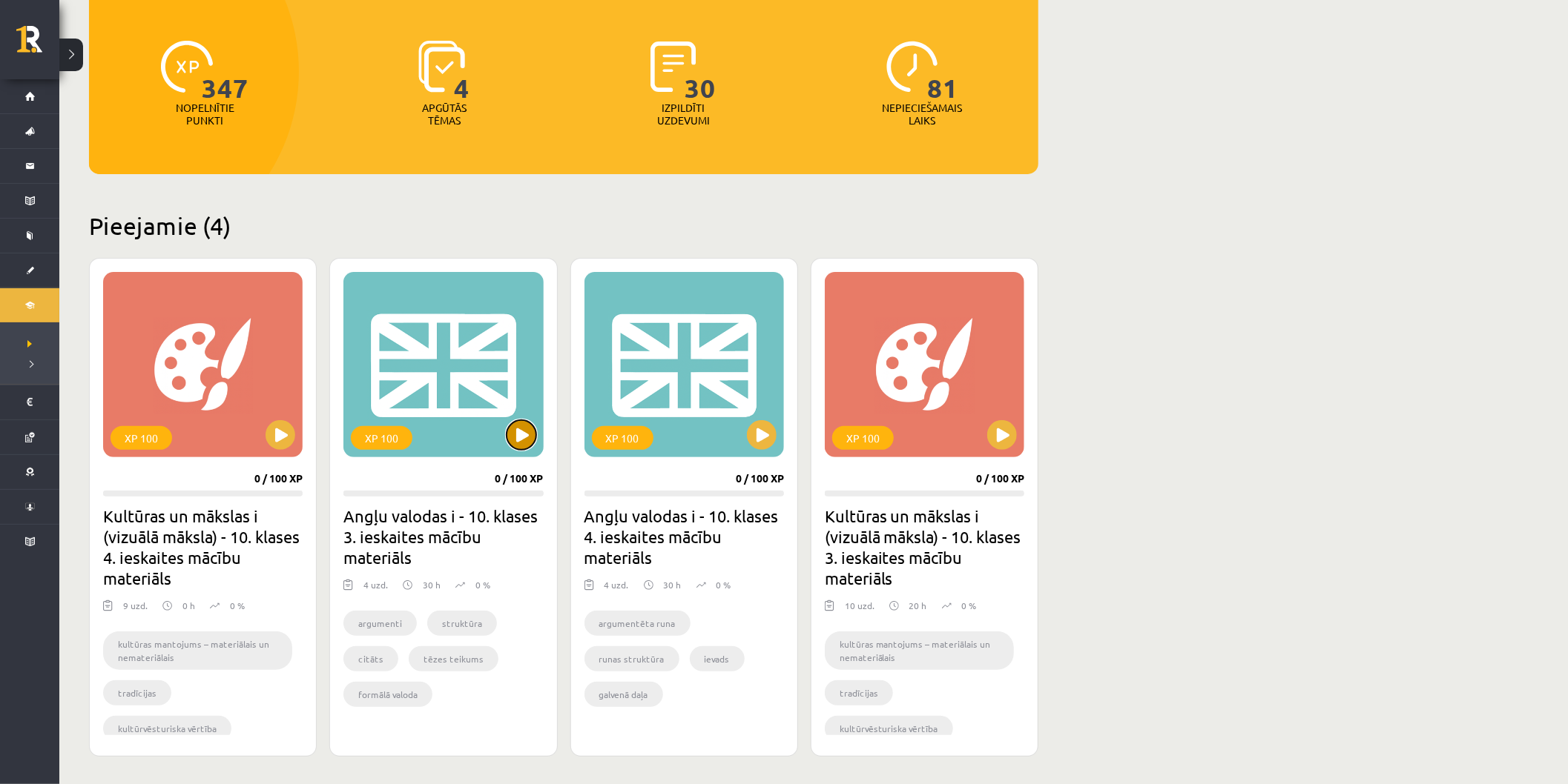
click at [516, 440] on button at bounding box center [521, 435] width 30 height 30
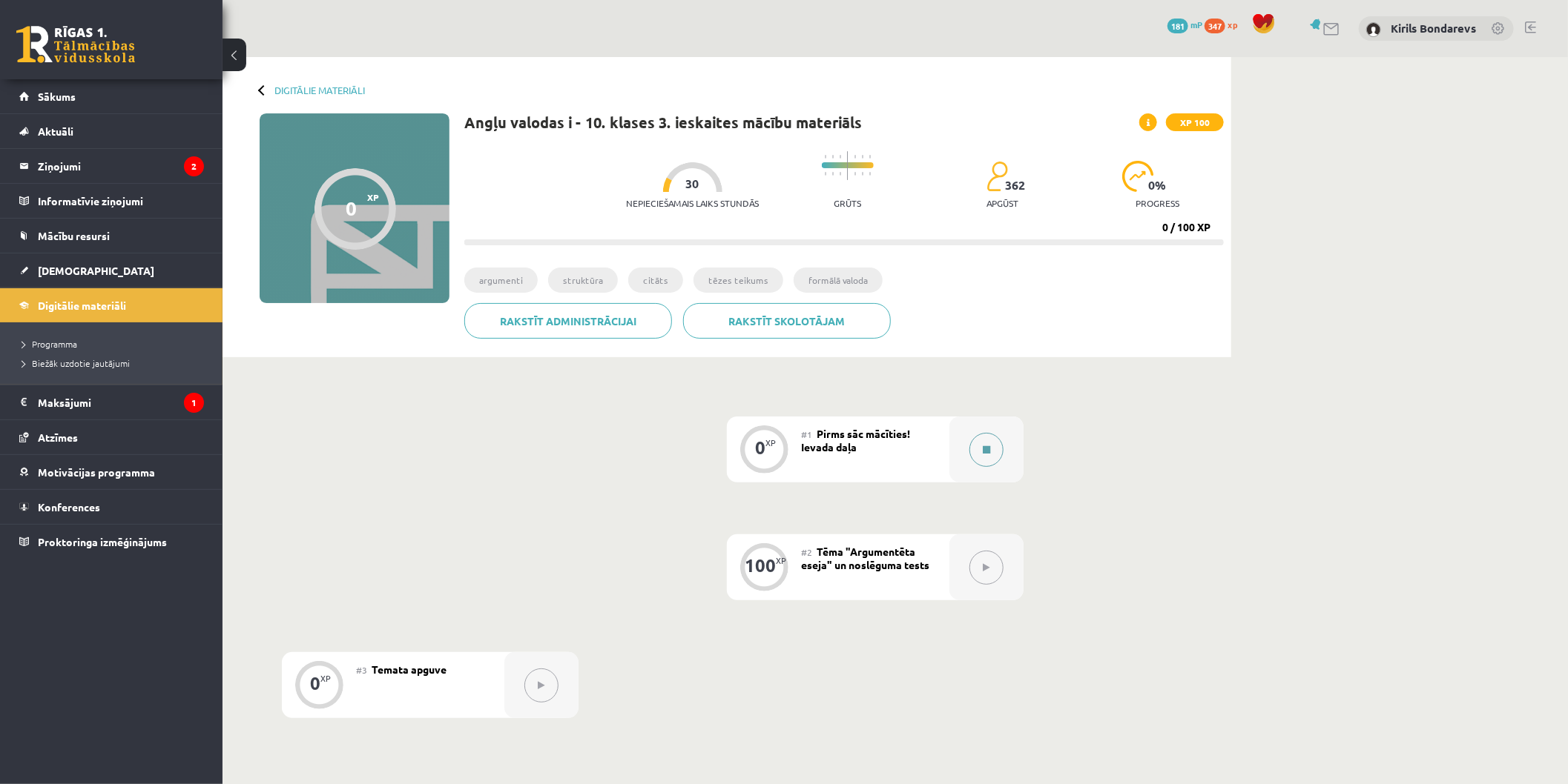
click at [987, 460] on button at bounding box center [987, 450] width 35 height 35
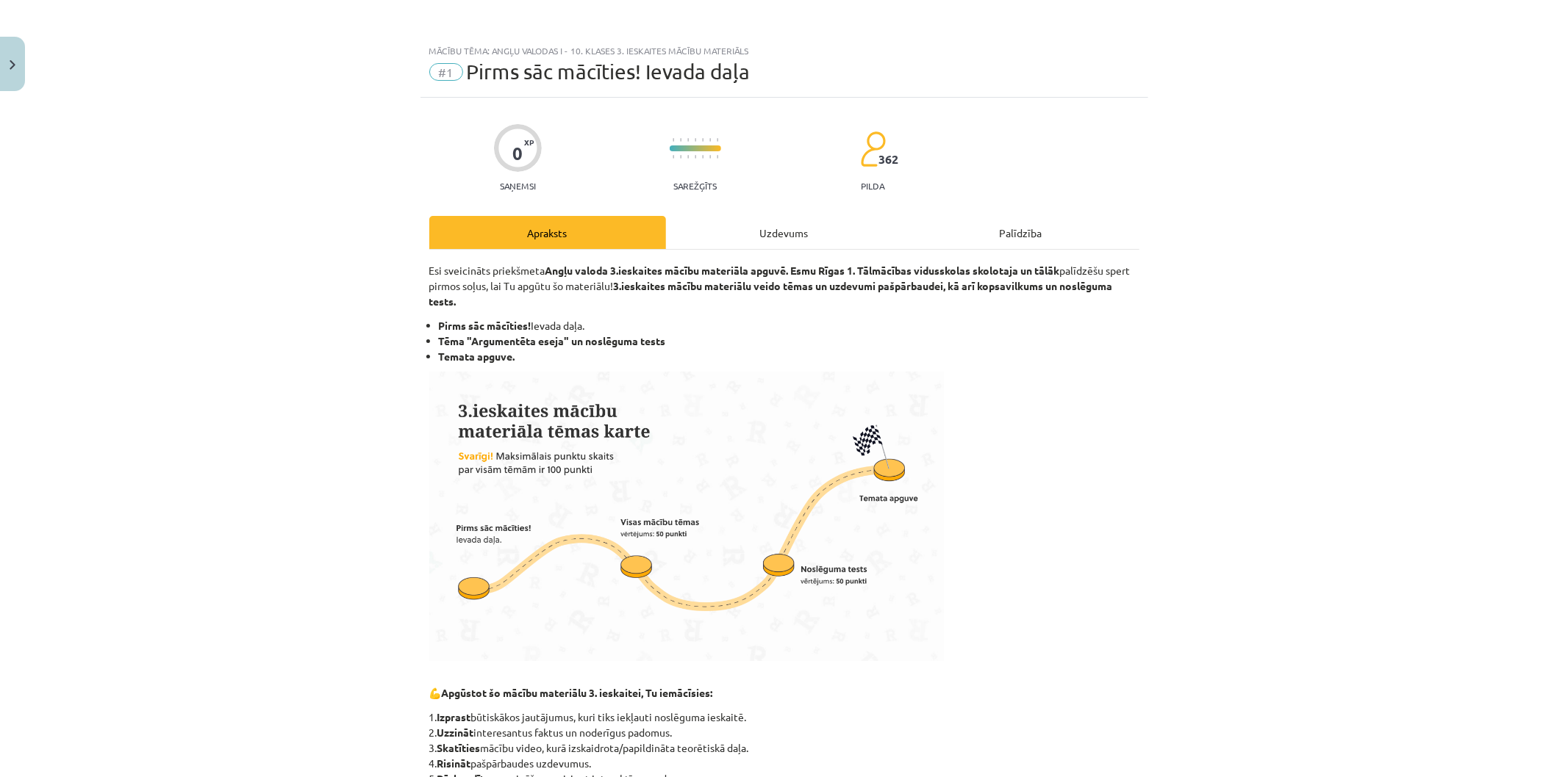
scroll to position [546, 0]
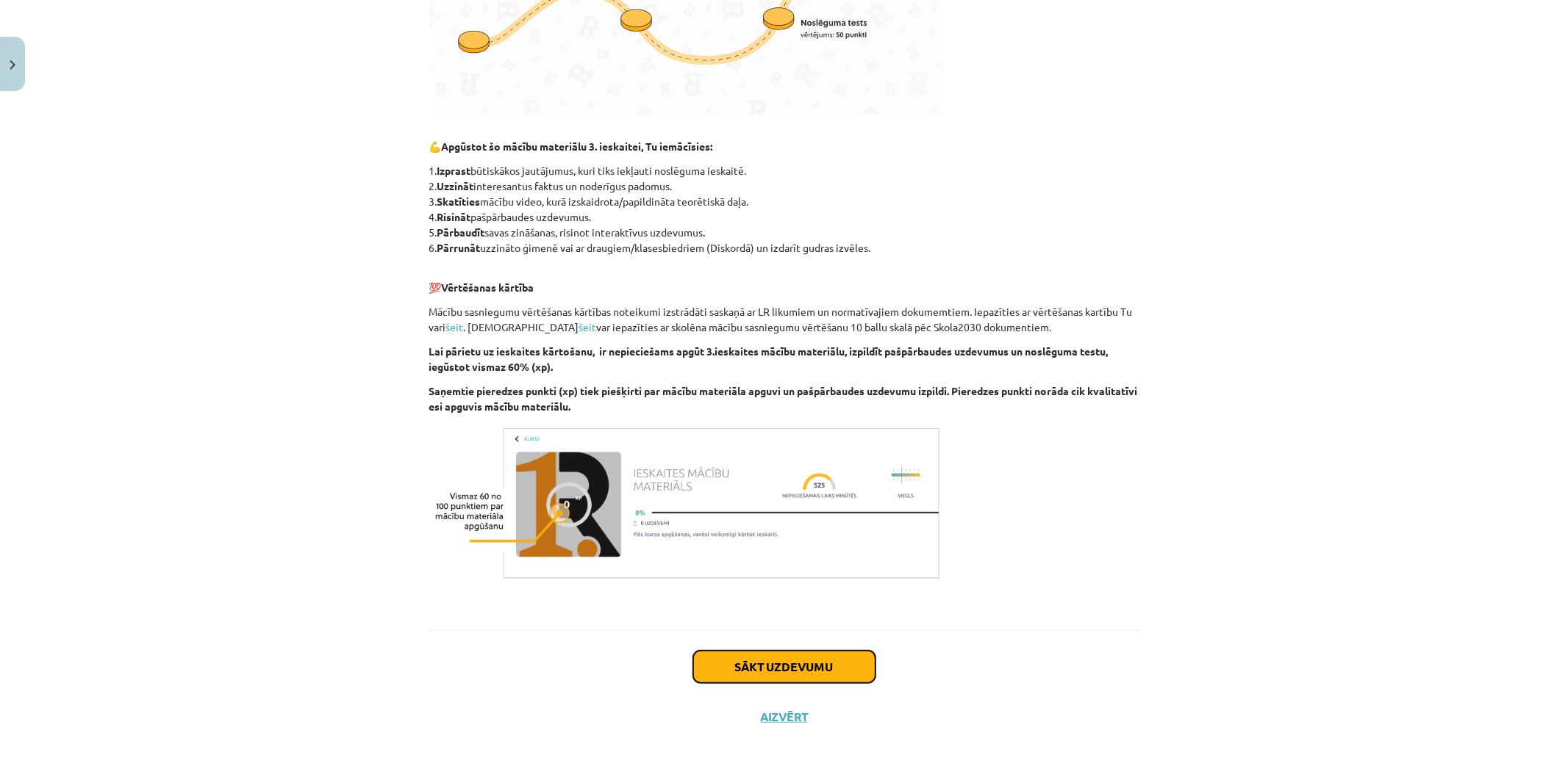
click at [790, 656] on button "Sākt uzdevumu" at bounding box center [784, 667] width 182 height 32
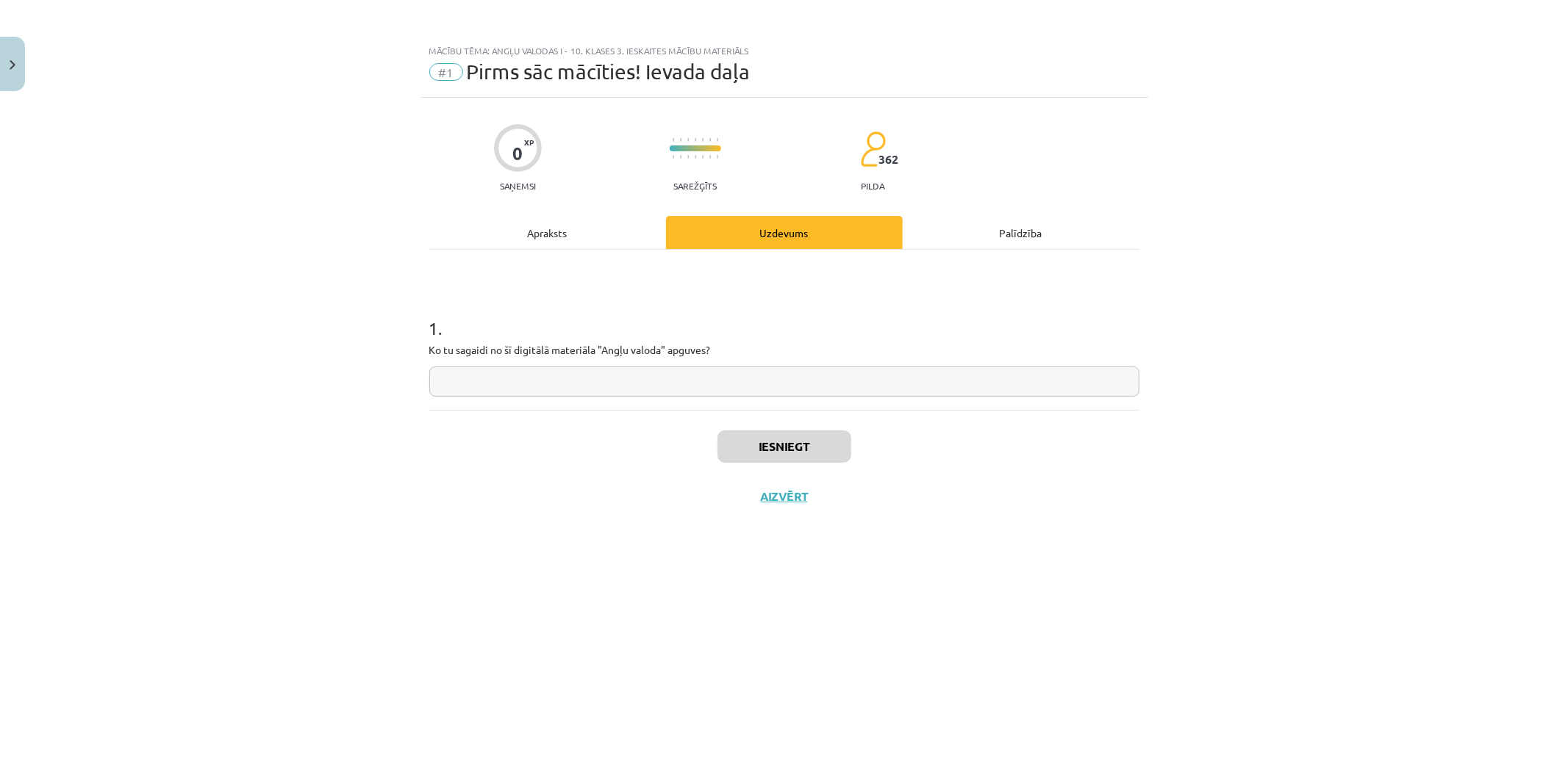
click at [507, 391] on input "text" at bounding box center [784, 382] width 710 height 30
type input "*"
type input "**********"
click at [800, 454] on button "Iesniegt" at bounding box center [784, 446] width 134 height 32
click at [805, 498] on button "Nākamā nodarbība" at bounding box center [784, 506] width 144 height 34
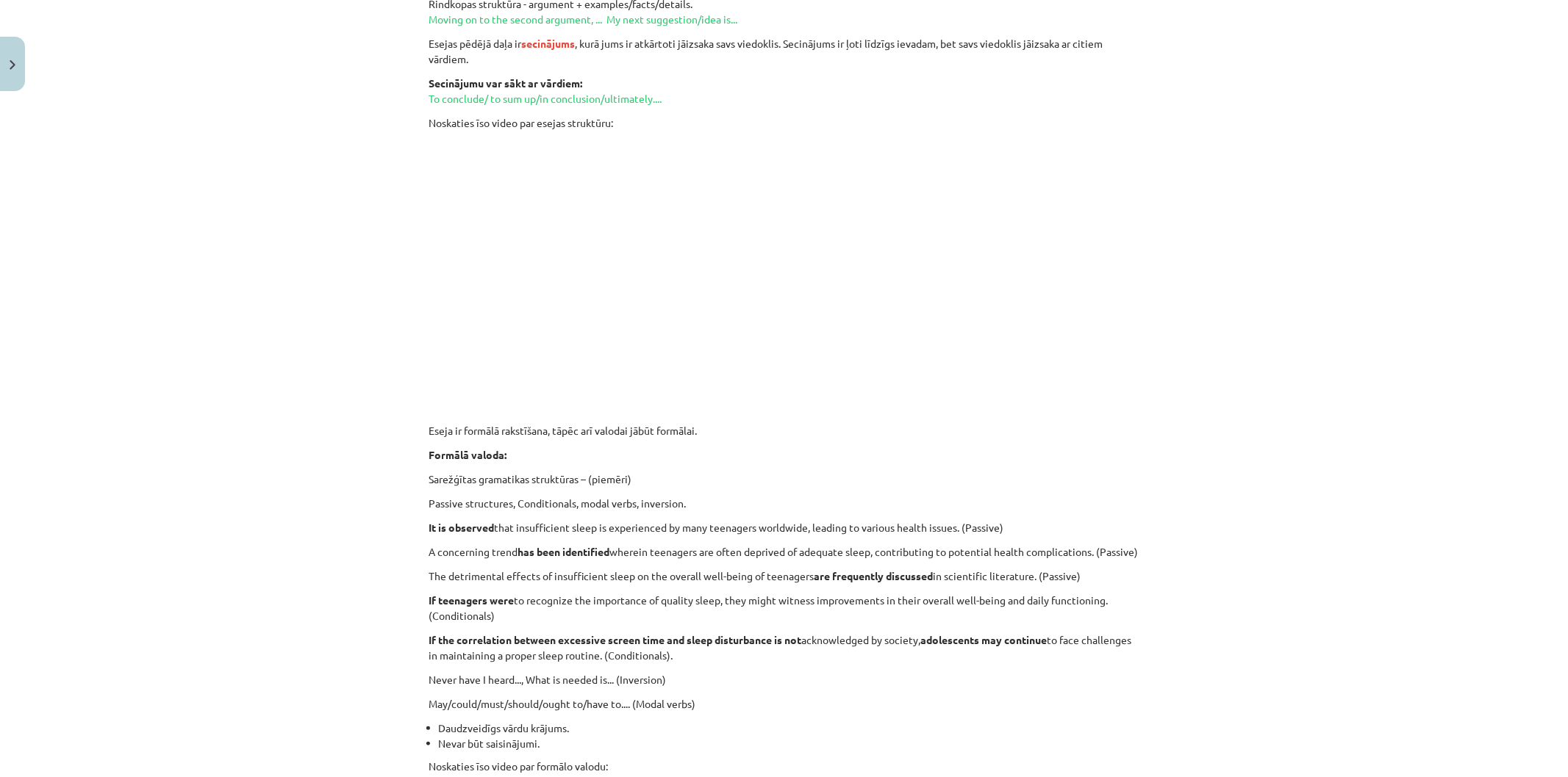
scroll to position [132, 0]
